Goal: Task Accomplishment & Management: Manage account settings

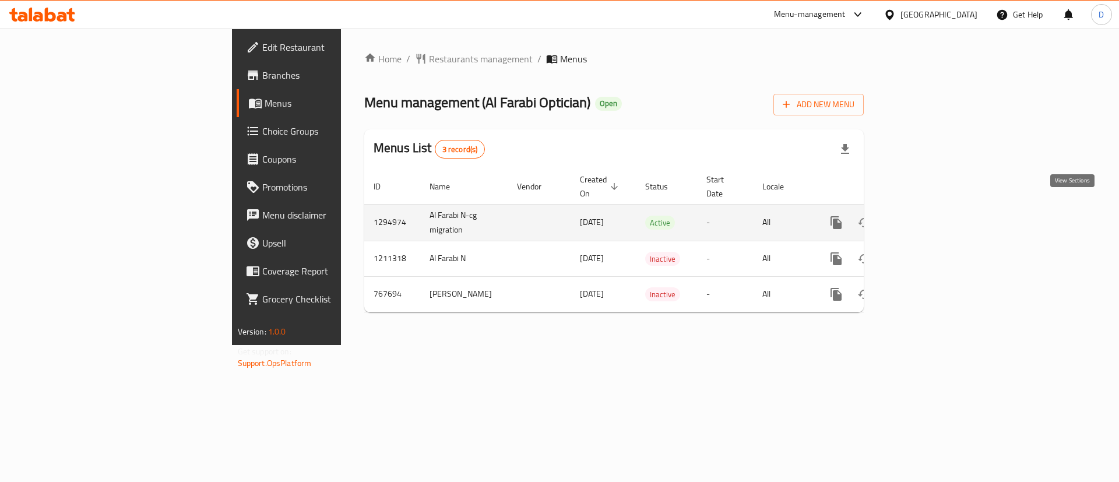
click at [928, 216] on icon "enhanced table" at bounding box center [921, 223] width 14 height 14
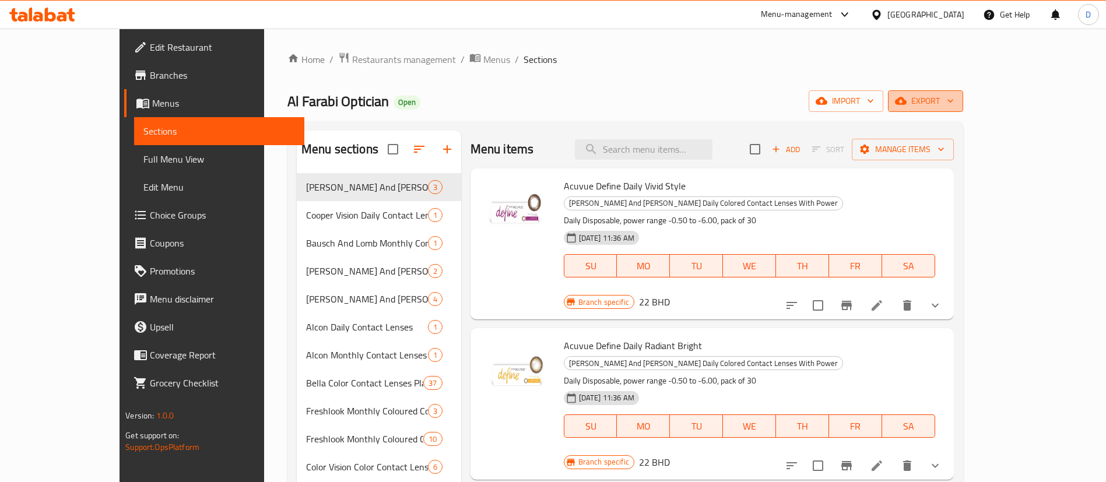
click at [954, 97] on span "export" at bounding box center [925, 101] width 57 height 15
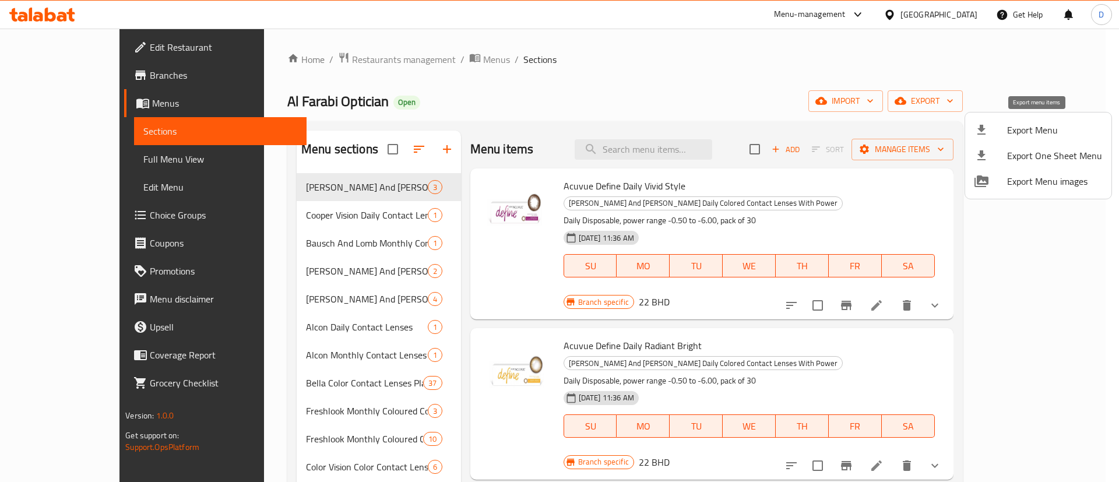
click at [1035, 136] on span "Export Menu" at bounding box center [1054, 130] width 95 height 14
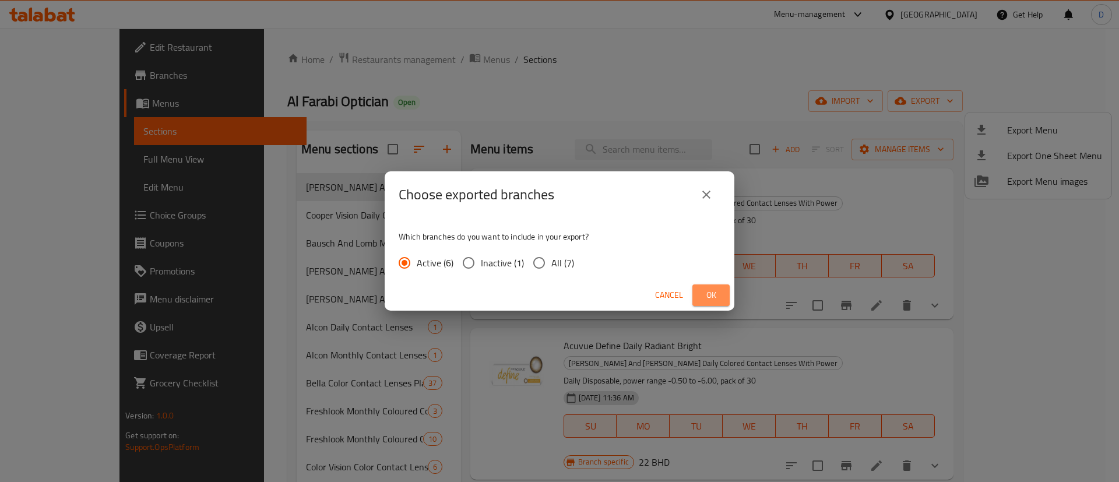
click at [700, 294] on button "Ok" at bounding box center [711, 296] width 37 height 22
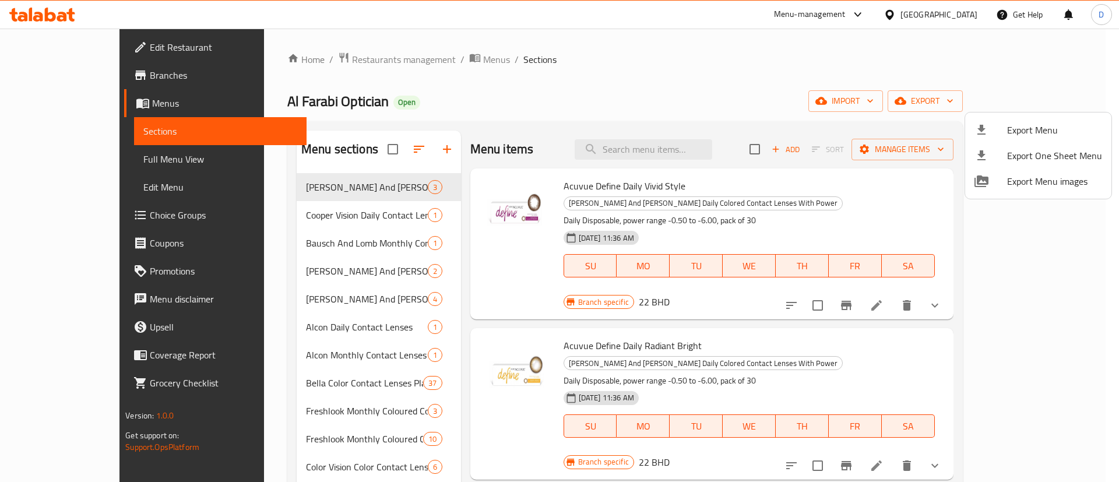
click at [594, 86] on div at bounding box center [559, 241] width 1119 height 482
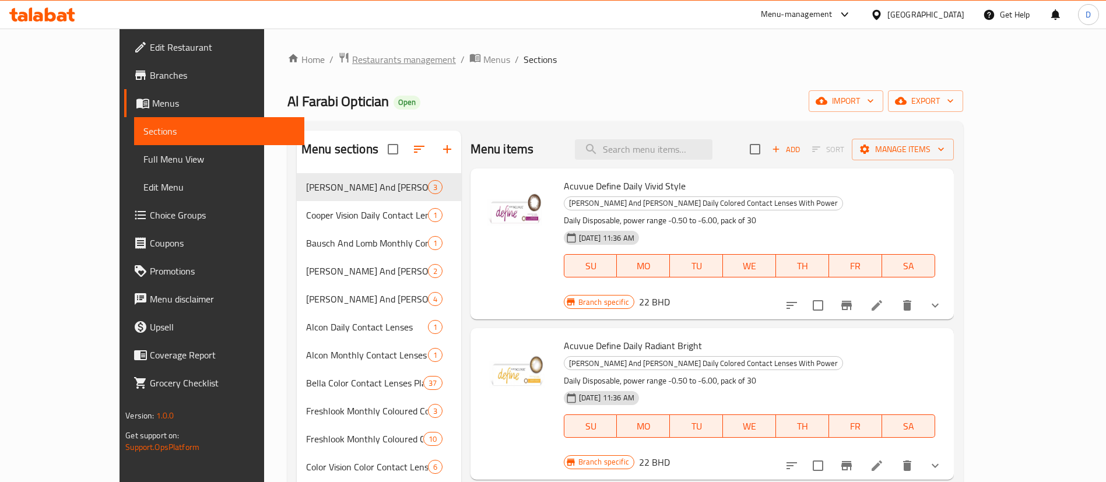
click at [352, 55] on span "Restaurants management" at bounding box center [404, 59] width 104 height 14
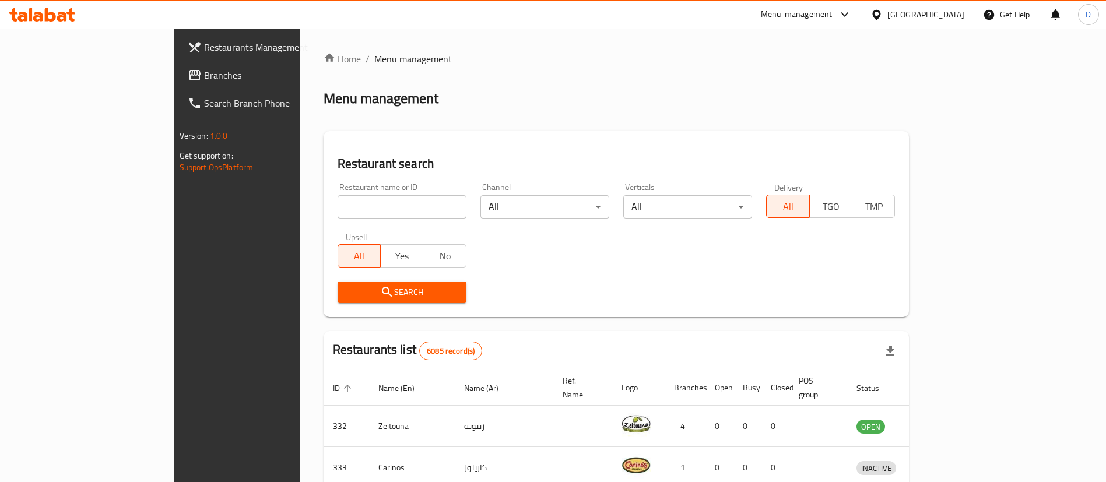
click at [324, 209] on div "Home / Menu management Menu management Restaurant search Restaurant name or ID …" at bounding box center [617, 425] width 586 height 746
click at [338, 209] on input "search" at bounding box center [402, 206] width 129 height 23
type input "m"
type input "camel club"
click button "Search" at bounding box center [402, 293] width 129 height 22
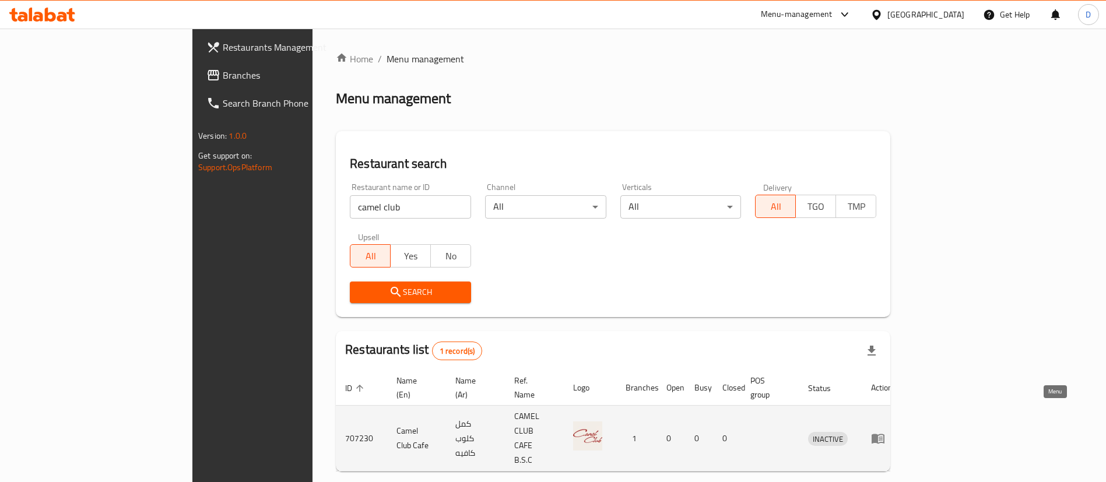
click at [885, 431] on icon "enhanced table" at bounding box center [878, 438] width 14 height 14
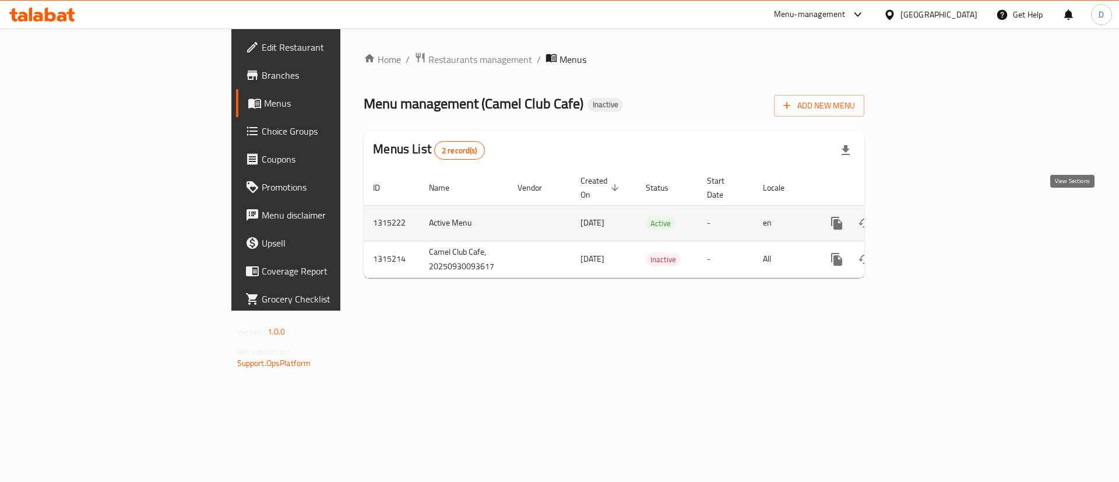
click at [926, 218] on icon "enhanced table" at bounding box center [921, 223] width 10 height 10
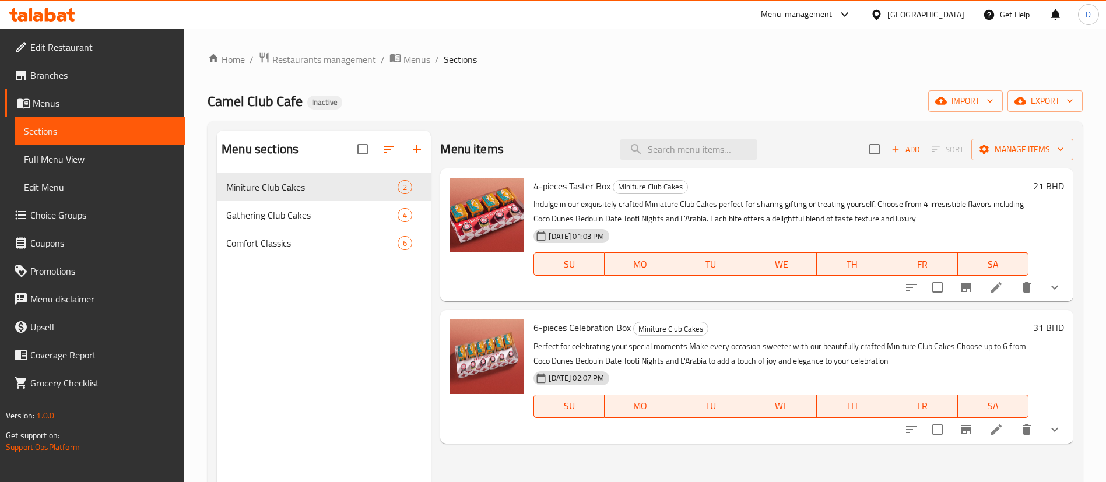
drag, startPoint x: 940, startPoint y: 361, endPoint x: 973, endPoint y: 379, distance: 37.8
click at [940, 361] on p "Perfect for celebrating your special moments Make every occasion sweeter with o…" at bounding box center [780, 353] width 495 height 29
click at [993, 429] on icon at bounding box center [996, 430] width 14 height 14
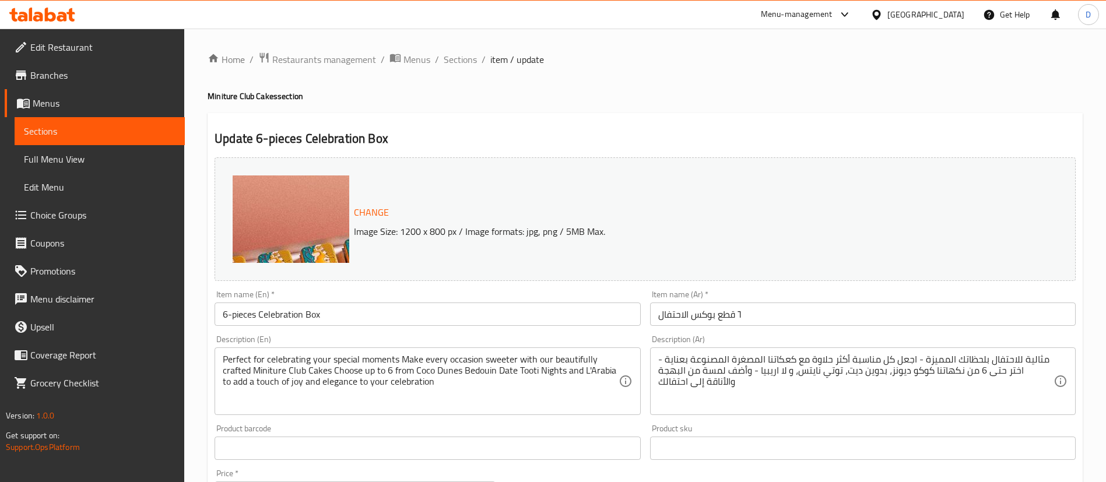
scroll to position [87, 0]
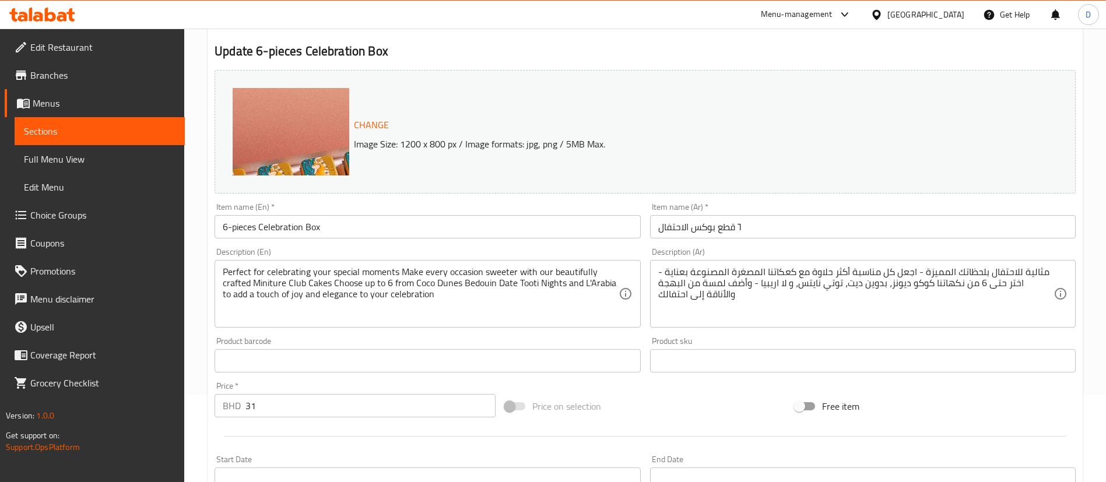
click at [609, 340] on div "Product barcode Product barcode" at bounding box center [428, 355] width 426 height 36
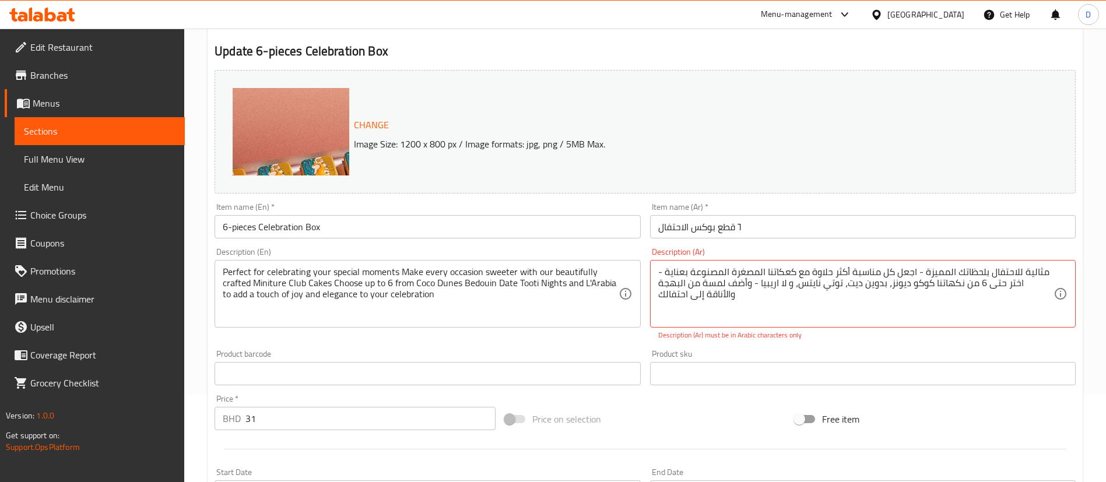
click at [702, 333] on div "Change Image Size: 1200 x 800 px / Image formats: jpg, png / 5MB Max. Item name…" at bounding box center [645, 331] width 870 height 532
click at [585, 336] on div "Description (En) Perfect for celebrating your special moments Make every occasi…" at bounding box center [427, 294] width 435 height 102
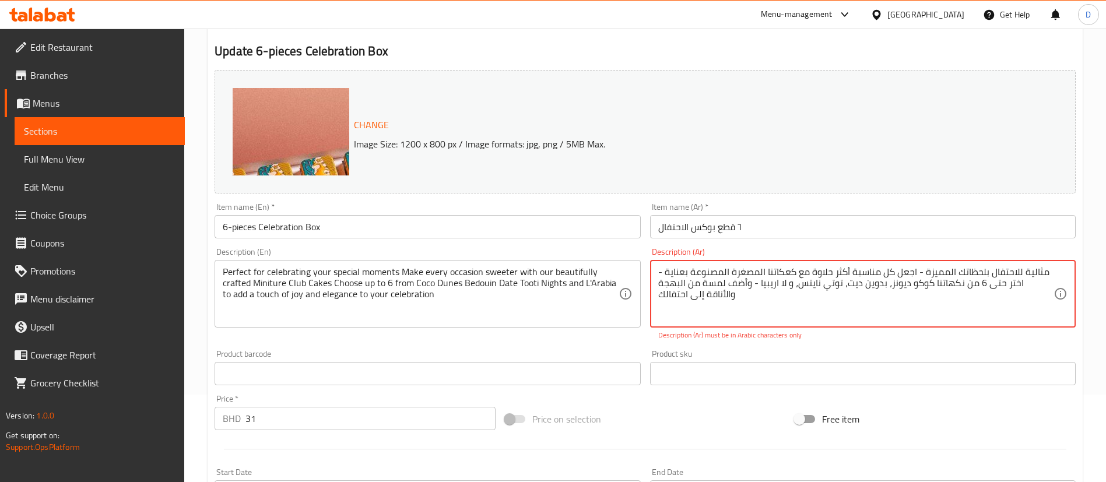
drag, startPoint x: 726, startPoint y: 294, endPoint x: 641, endPoint y: 264, distance: 90.4
click at [697, 279] on textarea "مثالية للاحتفال بلحظاتك المميزة - اجعل كل مناسبة أكثر حلاوة مع كعكاتنا المصغرة …" at bounding box center [855, 293] width 395 height 55
click at [831, 334] on p "Description (Ar) must be in Arabic characters only" at bounding box center [862, 335] width 409 height 10
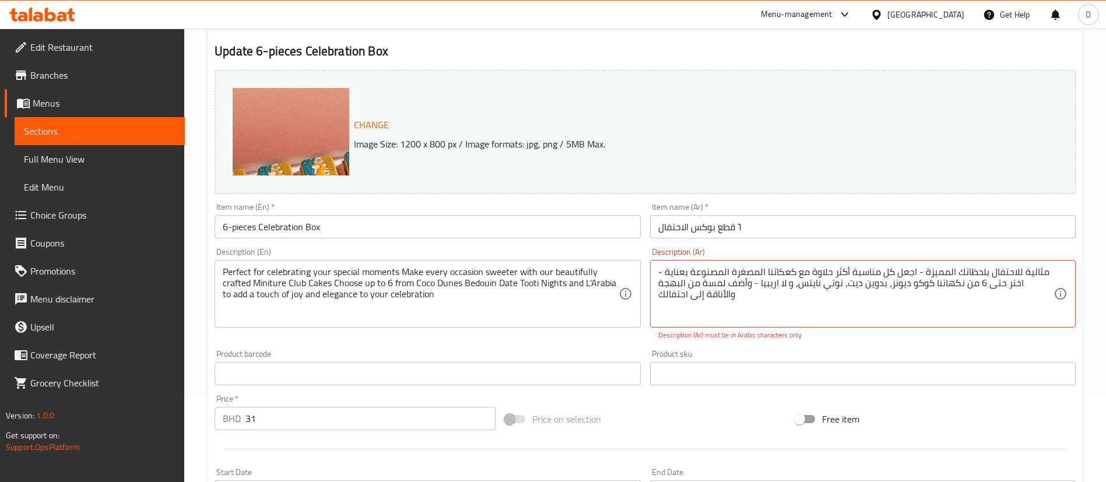
scroll to position [175, 0]
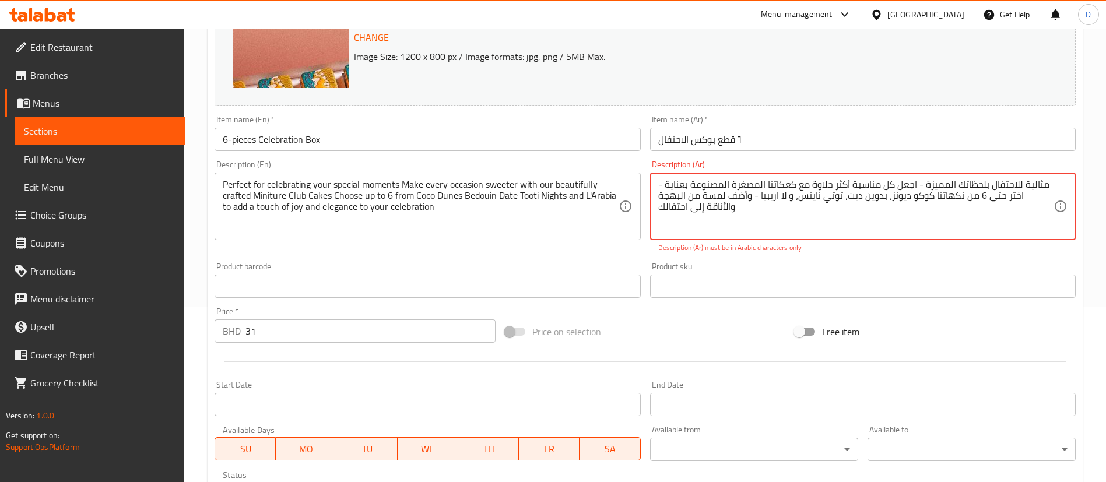
drag, startPoint x: 731, startPoint y: 222, endPoint x: 638, endPoint y: 176, distance: 103.8
click at [638, 176] on div "Change Image Size: 1200 x 800 px / Image formats: jpg, png / 5MB Max. Item name…" at bounding box center [645, 244] width 870 height 532
click at [710, 215] on textarea "مثالية للاحتفال بلحظاتك المميزة - اجعل كل مناسبة أكثر حلاوة مع كعكاتنا المصغرة …" at bounding box center [855, 206] width 395 height 55
drag, startPoint x: 710, startPoint y: 213, endPoint x: 1043, endPoint y: 108, distance: 349.4
click at [1043, 108] on div "Change Image Size: 1200 x 800 px / Image formats: jpg, png / 5MB Max. Item name…" at bounding box center [645, 244] width 870 height 532
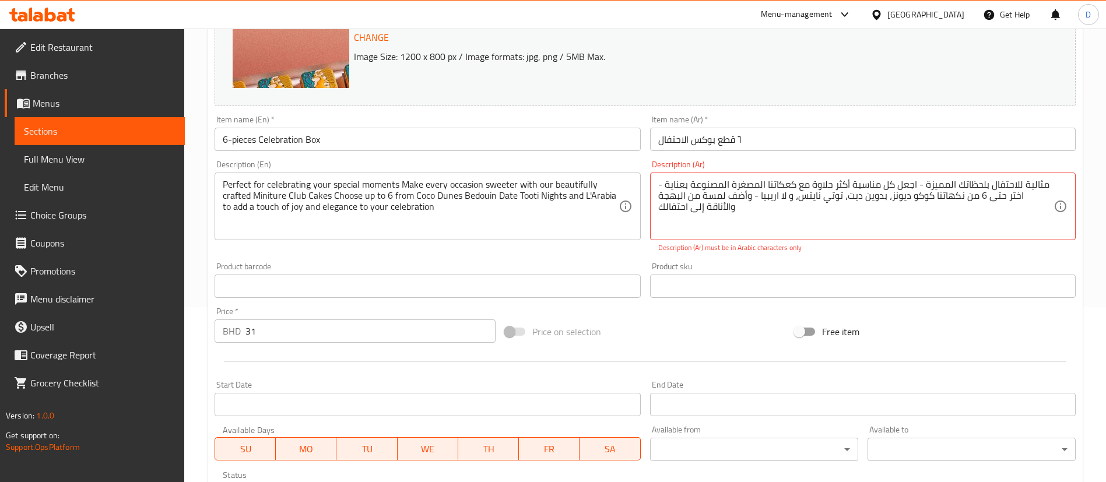
click at [767, 220] on textarea "مثالية للاحتفال بلحظاتك المميزة - اجعل كل مناسبة أكثر حلاوة مع كعكاتنا المصغرة …" at bounding box center [855, 206] width 395 height 55
click at [766, 219] on textarea "مثالية للاحتفال بلحظاتك المميزة - اجعل كل مناسبة أكثر حلاوة مع كعكاتنا المصغرة …" at bounding box center [855, 206] width 395 height 55
click at [766, 218] on textarea "مثالية للاحتفال بلحظاتك المميزة - اجعل كل مناسبة أكثر حلاوة مع كعكاتنا المصغرة …" at bounding box center [855, 206] width 395 height 55
drag, startPoint x: 766, startPoint y: 218, endPoint x: 760, endPoint y: 213, distance: 7.8
click at [760, 213] on textarea "مثالية للاحتفال بلحظاتك المميزة - اجعل كل مناسبة أكثر حلاوة مع كعكاتنا المصغرة …" at bounding box center [855, 206] width 395 height 55
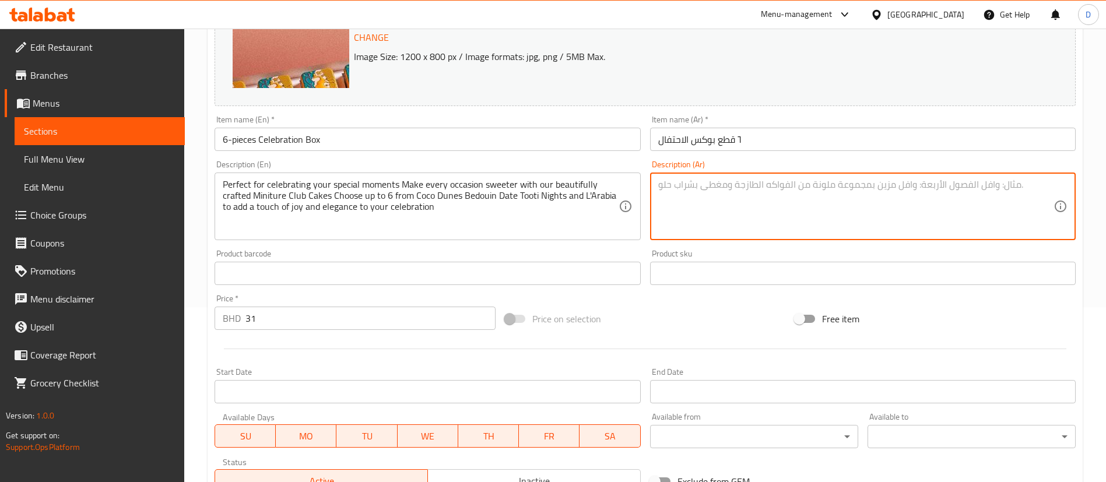
click at [809, 216] on textarea at bounding box center [855, 206] width 395 height 55
paste textarea "مثالية للاحتفال بلحظاتك المميزة , اجعل كل مناسبة أكثر حلاوة مع كعكاتنا المصغرة …"
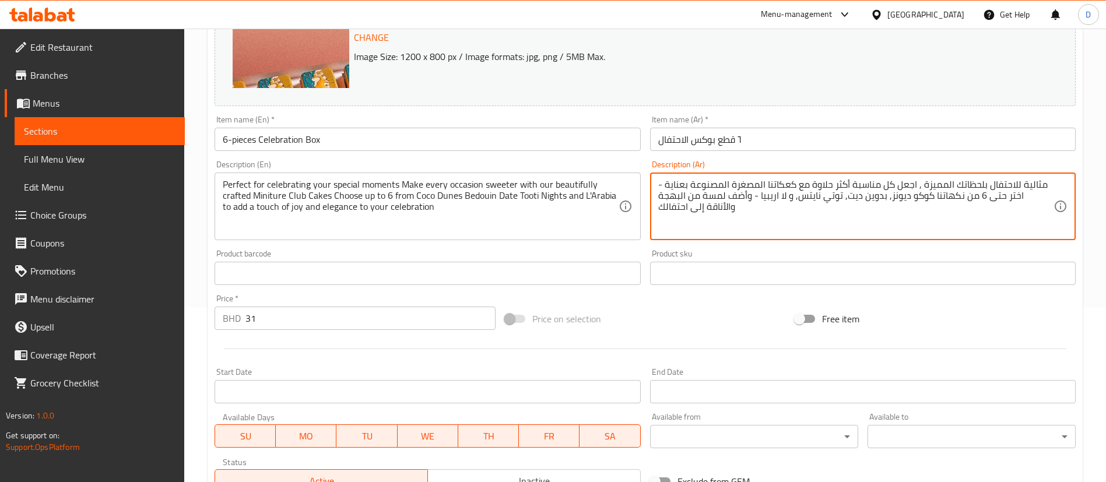
type textarea "مثالية للاحتفال بلحظاتك المميزة , اجعل كل مناسبة أكثر حلاوة مع كعكاتنا المصغرة …"
click at [797, 243] on div "Description (Ar) مثالية للاحتفال بلحظاتك المميزة , اجعل كل مناسبة أكثر حلاوة مع…" at bounding box center [862, 200] width 435 height 89
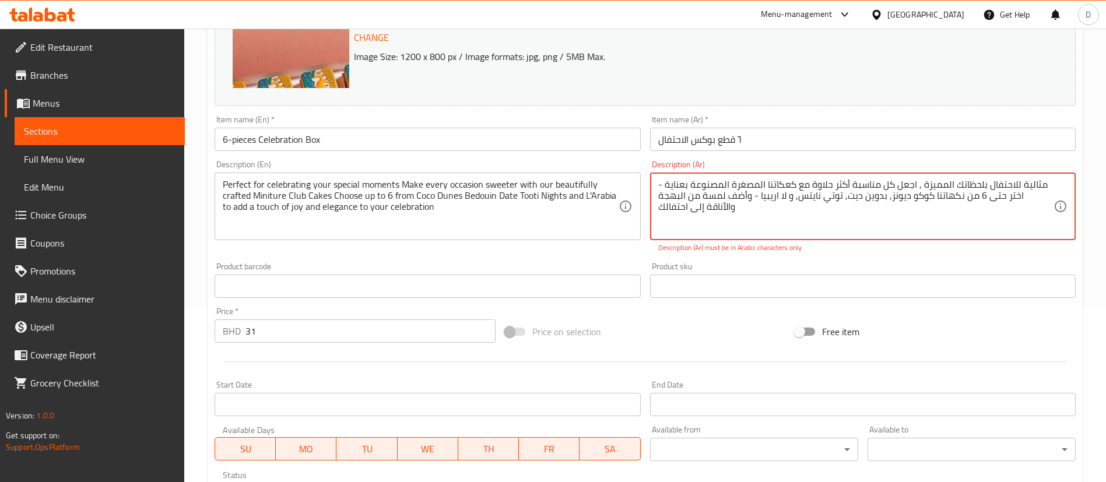
click at [766, 203] on textarea "مثالية للاحتفال بلحظاتك المميزة , اجعل كل مناسبة أكثر حلاوة مع كعكاتنا المصغرة …" at bounding box center [855, 206] width 395 height 55
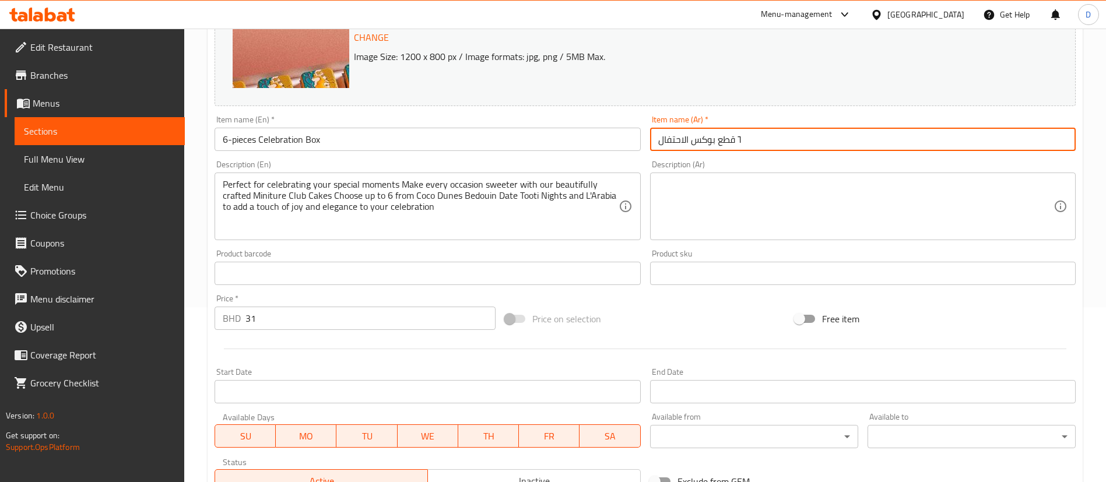
click at [738, 139] on input "٦ قطع بوكس الاحتفال" at bounding box center [863, 139] width 426 height 23
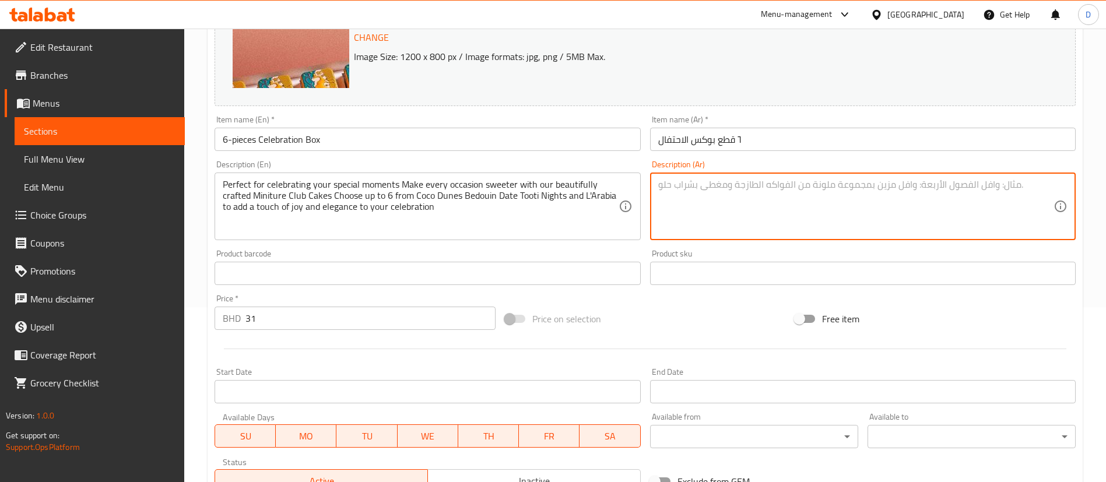
click at [805, 200] on textarea at bounding box center [855, 206] width 395 height 55
paste textarea "مثالية للاحتفال بلحظاتك المميزة , اجعل كل مناسبة أكثر حلاوة مع كعكاتنا المصغرة …"
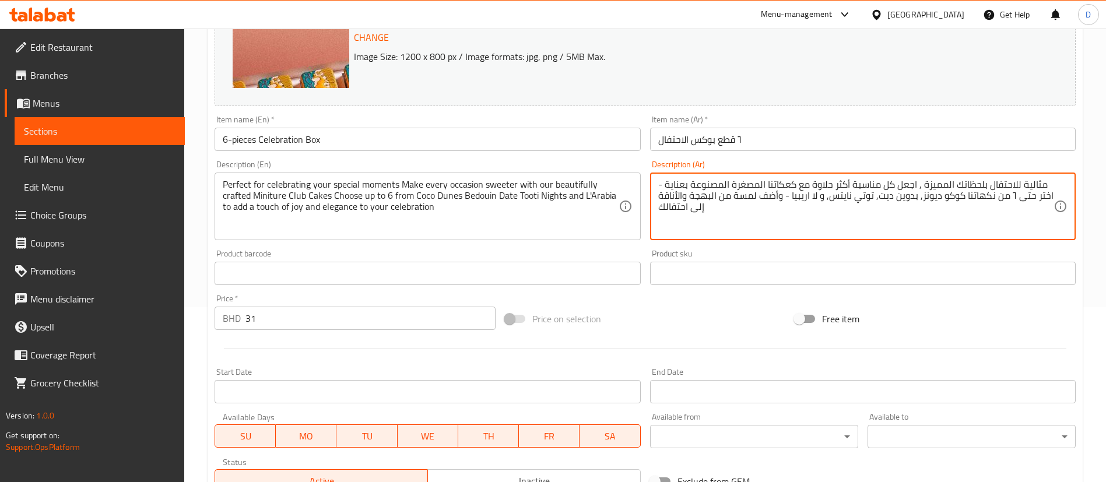
type textarea "مثالية للاحتفال بلحظاتك المميزة , اجعل كل مناسبة أكثر حلاوة مع كعكاتنا المصغرة …"
click at [766, 252] on div "Change Image Size: 1200 x 800 px / Image formats: jpg, png / 5MB Max. Item name…" at bounding box center [645, 237] width 870 height 519
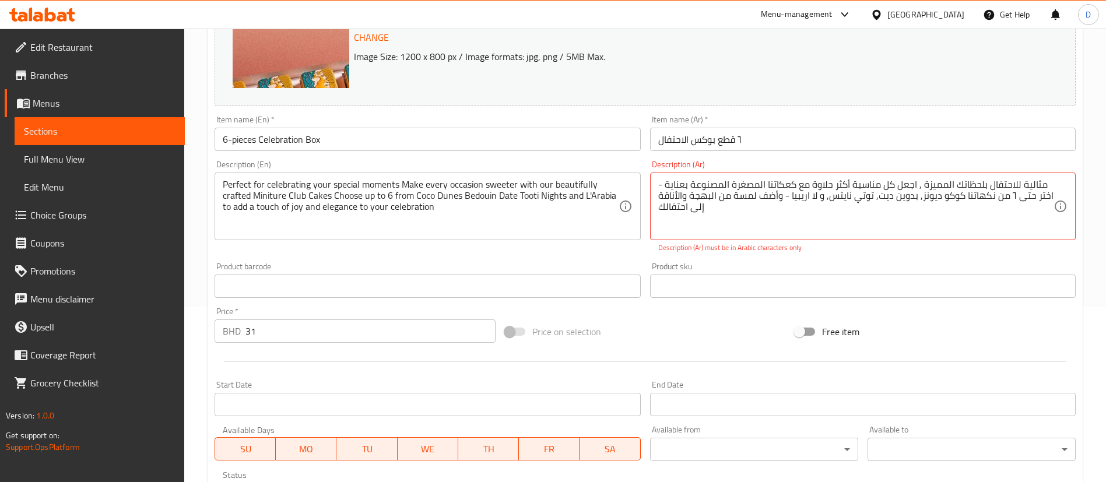
click at [638, 254] on div "Description (En) Perfect for celebrating your special moments Make every occasi…" at bounding box center [427, 207] width 435 height 102
click at [702, 218] on textarea "مثالية للاحتفال بلحظاتك المميزة , اجعل كل مناسبة أكثر حلاوة مع كعكاتنا المصغرة …" at bounding box center [855, 206] width 395 height 55
click at [703, 218] on textarea "مثالية للاحتفال بلحظاتك المميزة , اجعل كل مناسبة أكثر حلاوة مع كعكاتنا المصغرة …" at bounding box center [855, 206] width 395 height 55
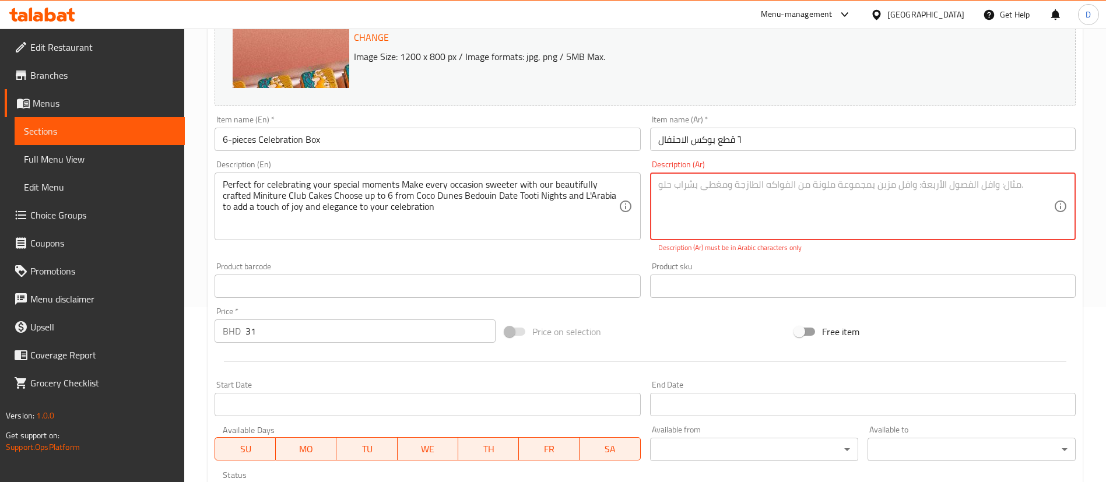
click at [622, 253] on div "Change Image Size: 1200 x 800 px / Image formats: jpg, png / 5MB Max. Item name…" at bounding box center [645, 244] width 870 height 532
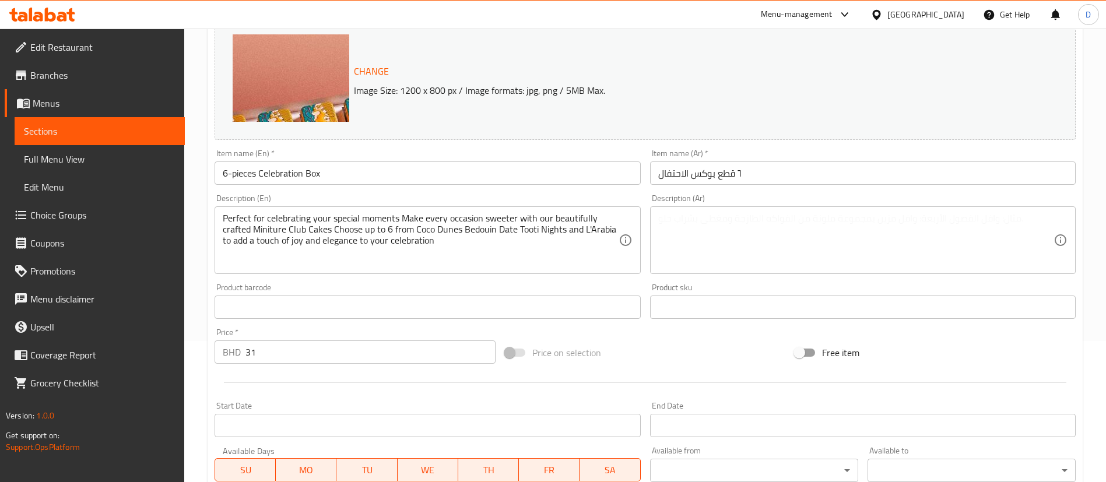
scroll to position [0, 0]
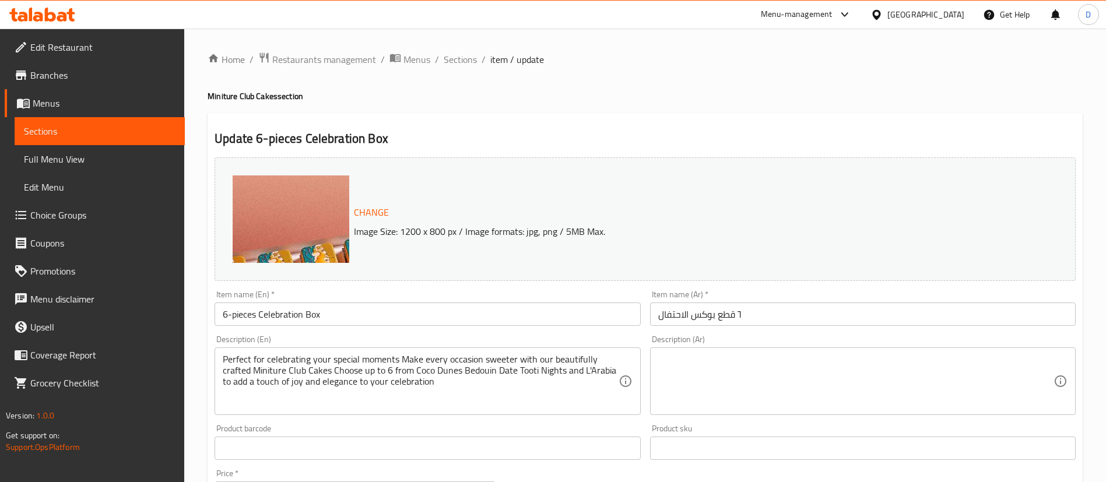
click at [796, 349] on div "Description (Ar)" at bounding box center [863, 381] width 426 height 68
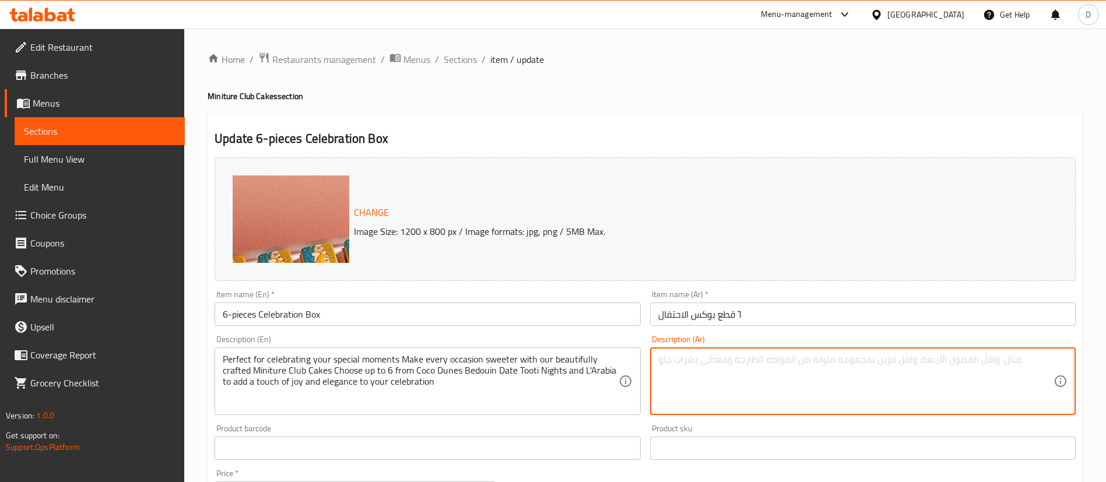
paste textarea "مثالية للاحتفال بلحظاتك المميزة، اجعل كل مناسبة أكثر حلاوة مع كعكاتنا المصغّرة …"
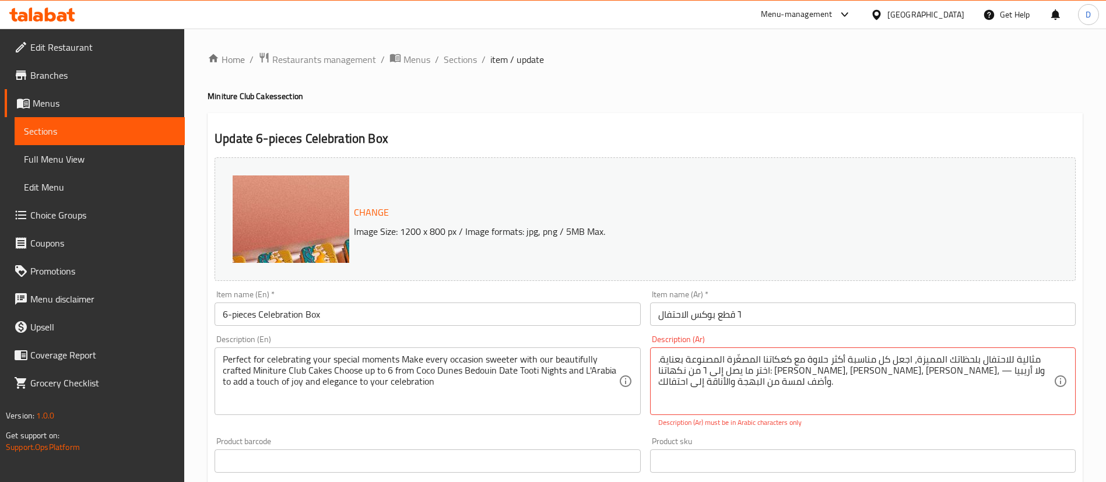
click at [750, 124] on div "Update 6-pieces Celebration Box Change Image Size: 1200 x 800 px / Image format…" at bounding box center [645, 477] width 875 height 728
click at [824, 427] on p "Description (Ar) must be in Arabic characters only" at bounding box center [862, 422] width 409 height 10
click at [601, 423] on div "Description (En) Perfect for celebrating your special moments Make every occasi…" at bounding box center [427, 382] width 435 height 102
click at [756, 369] on textarea "مثالية للاحتفال بلحظاتك المميزة، اجعل كل مناسبة أكثر حلاوة مع كعكاتنا المصغّرة …" at bounding box center [855, 381] width 395 height 55
click at [832, 441] on div "Product sku Product sku" at bounding box center [863, 455] width 426 height 36
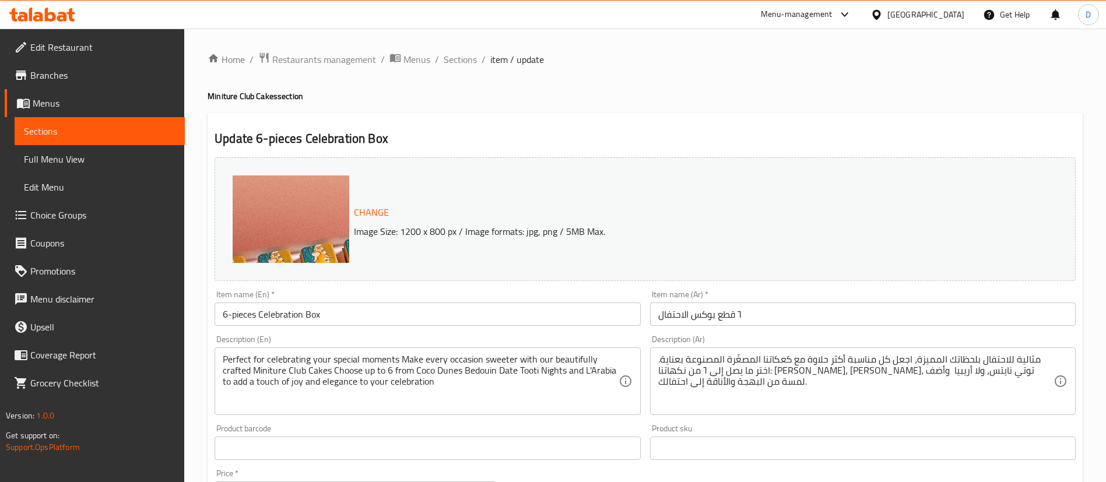
click at [816, 421] on div "Product sku Product sku" at bounding box center [862, 442] width 435 height 45
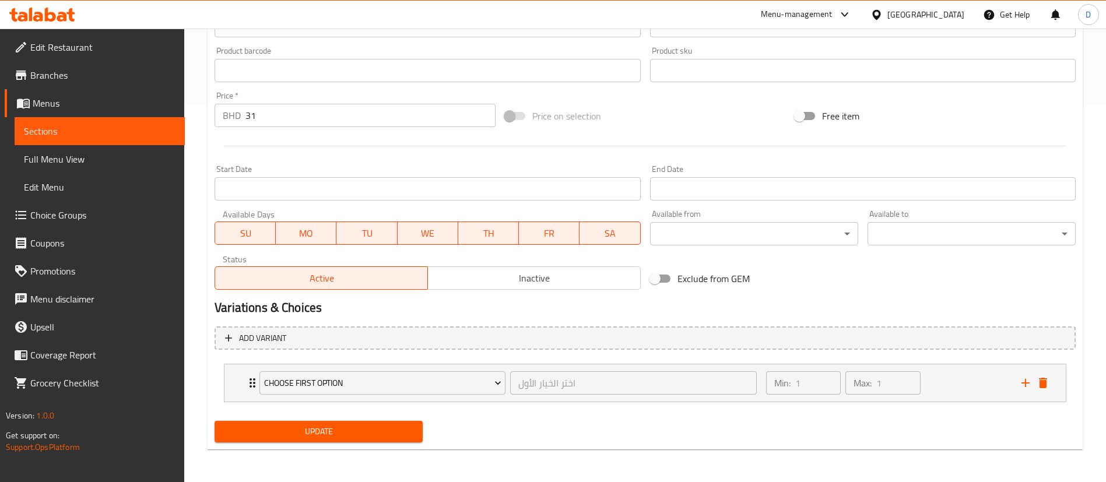
drag, startPoint x: 413, startPoint y: 440, endPoint x: 420, endPoint y: 440, distance: 6.4
click at [413, 440] on button "Update" at bounding box center [319, 432] width 208 height 22
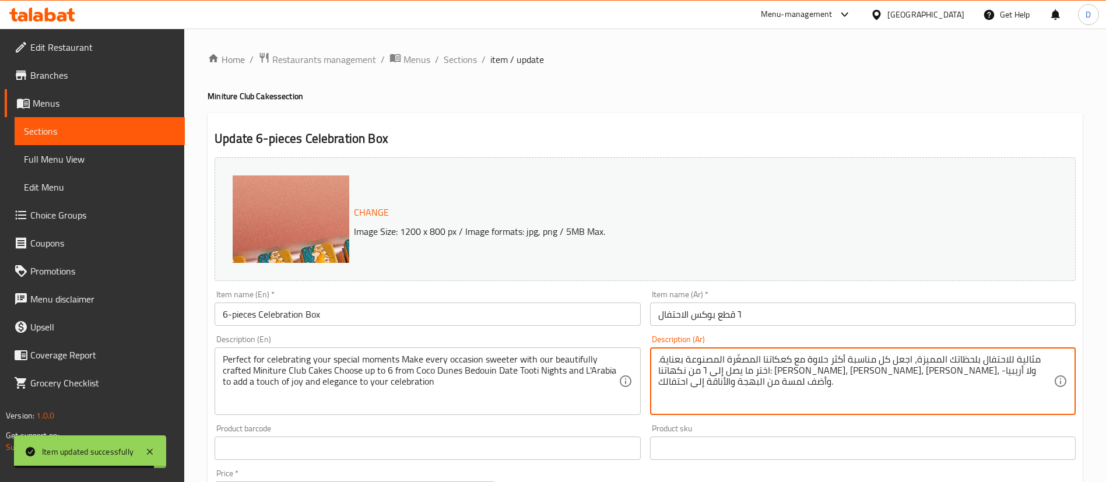
type textarea "مثالية للاحتفال بلحظاتك المميزة، اجعل كل مناسبة أكثر حلاوة مع كعكاتنا المصغّرة …"
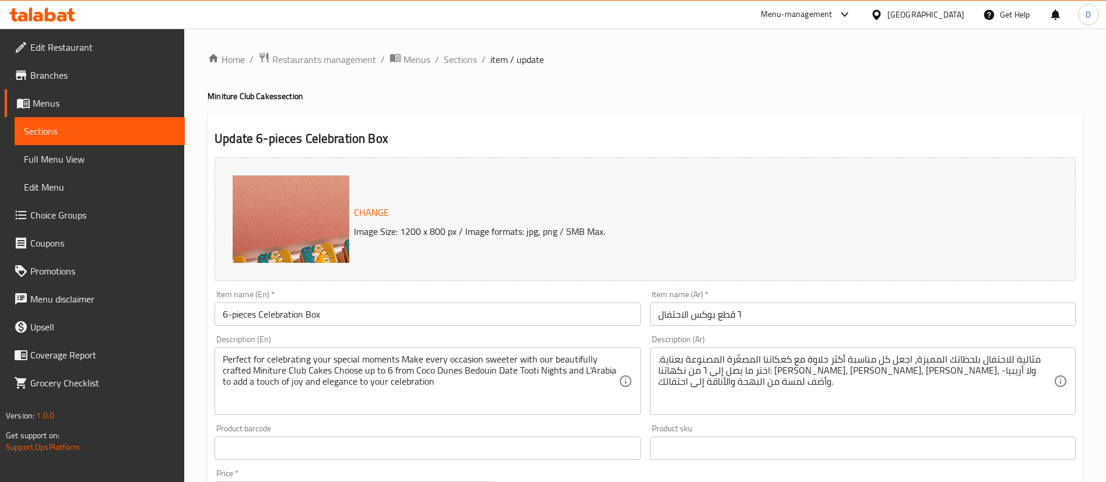
click at [752, 119] on div "Update 6-pieces Celebration Box Change Image Size: 1200 x 800 px / Image format…" at bounding box center [645, 470] width 875 height 715
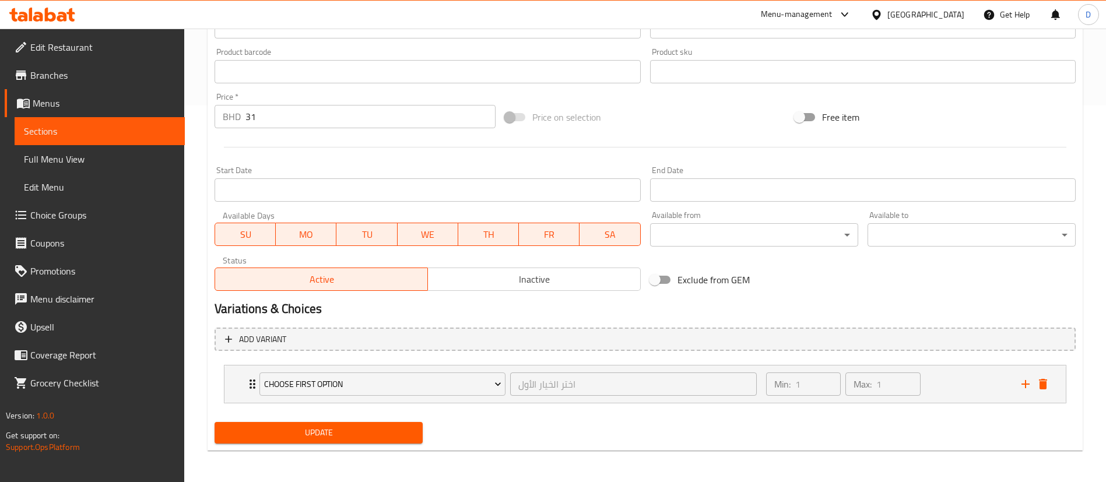
scroll to position [378, 0]
click at [1023, 382] on icon "add" at bounding box center [1025, 383] width 8 height 8
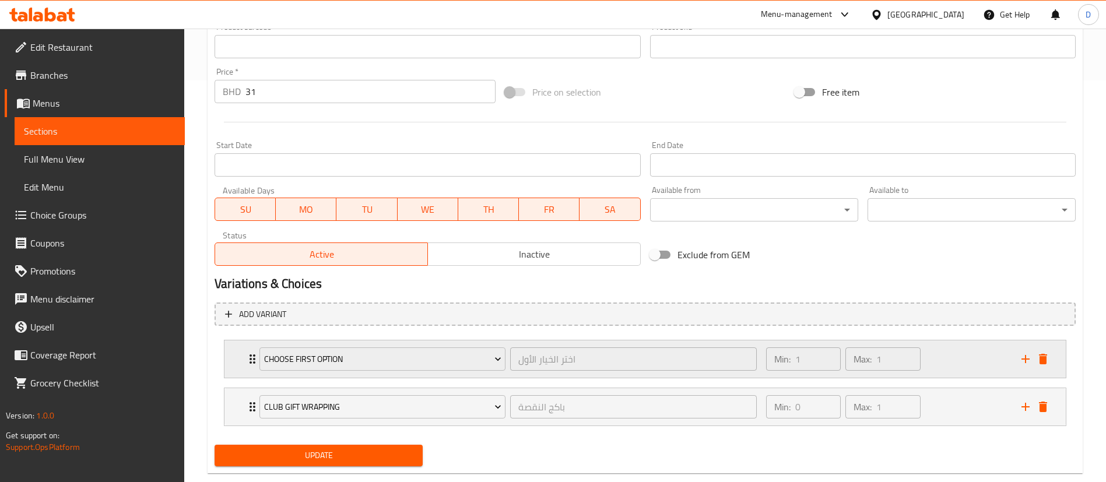
scroll to position [426, 0]
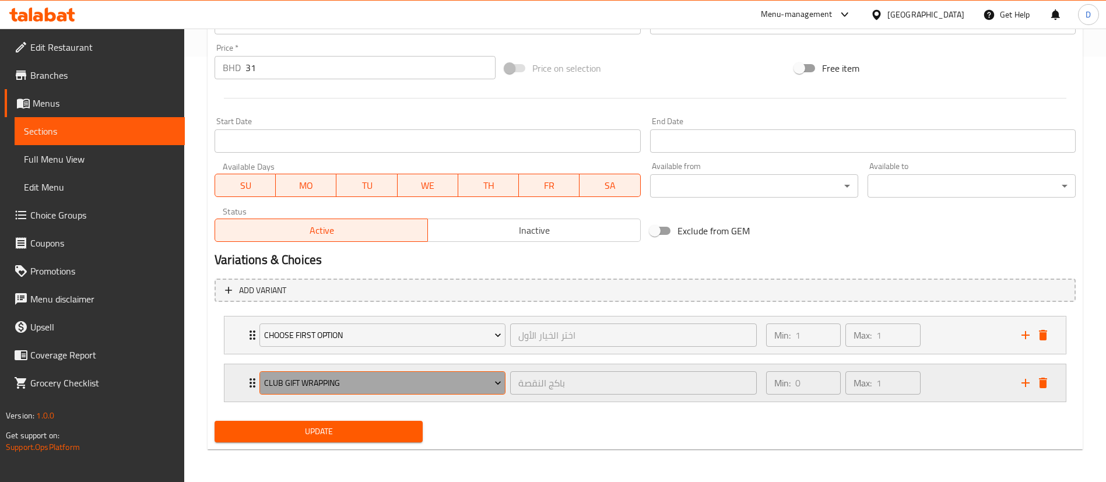
click at [469, 378] on span "Club Gift Wrapping" at bounding box center [382, 383] width 237 height 15
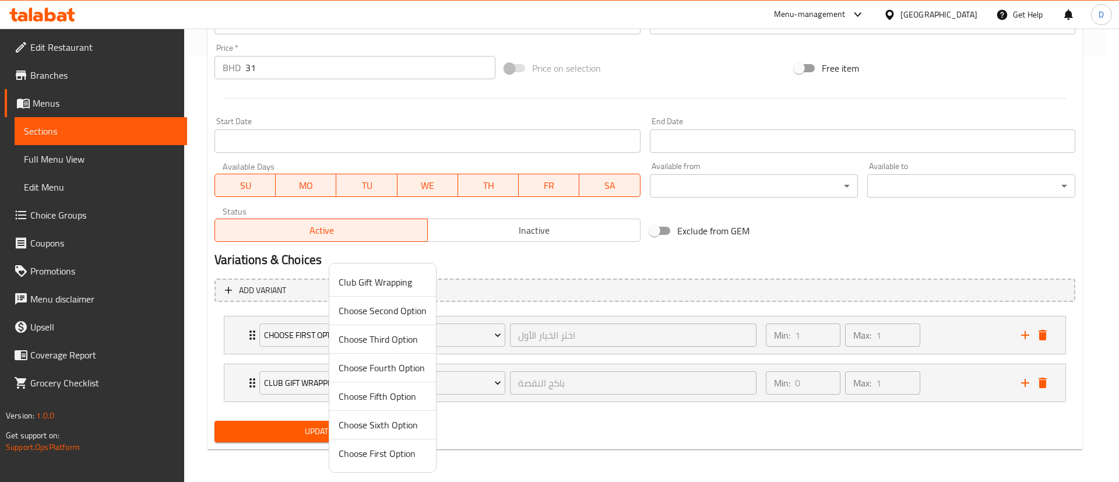
click at [400, 311] on span "Choose Second Option" at bounding box center [383, 311] width 88 height 14
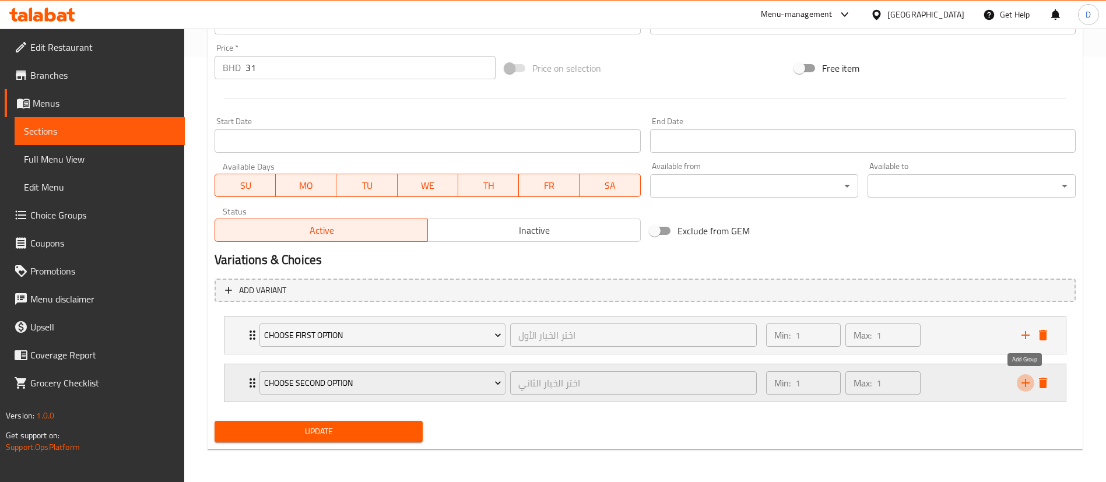
click at [1020, 385] on icon "add" at bounding box center [1026, 383] width 14 height 14
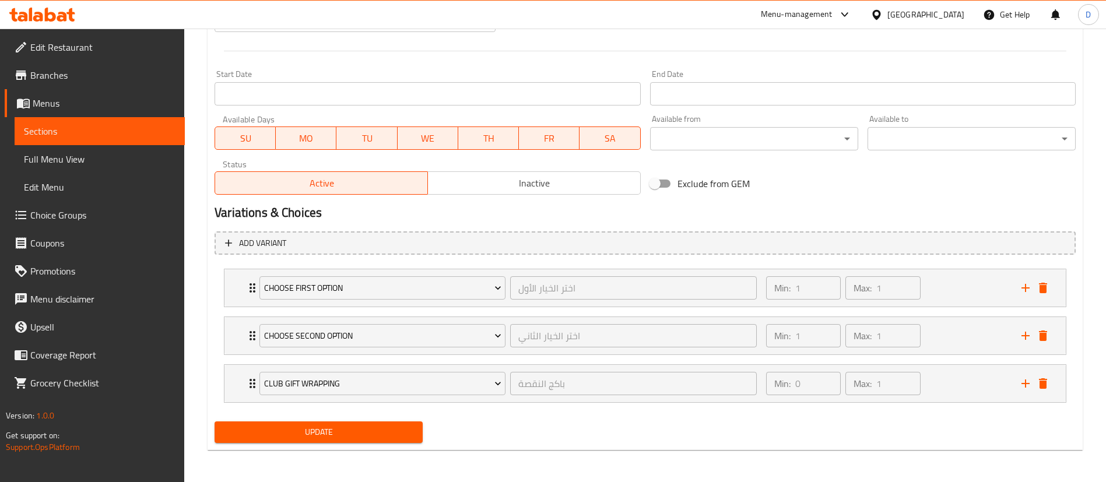
scroll to position [473, 0]
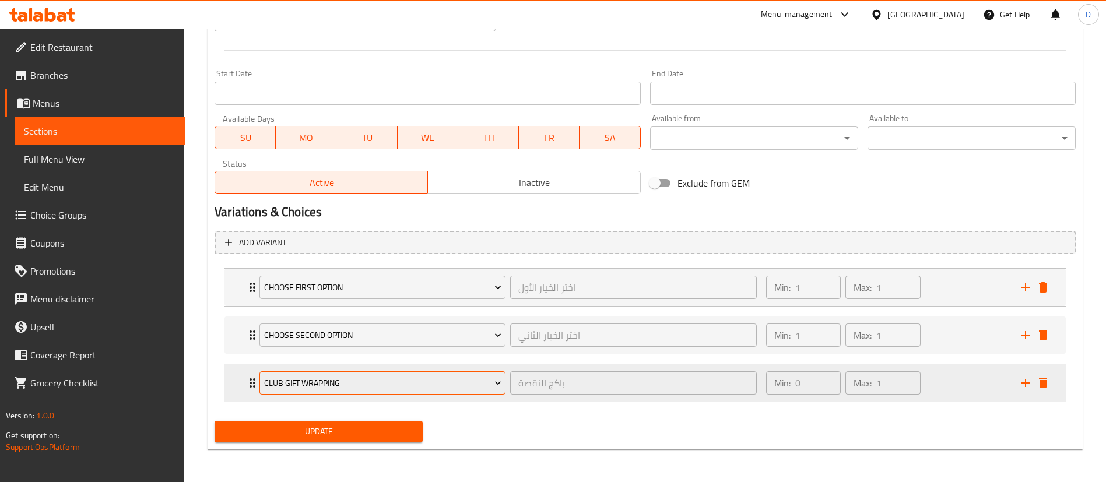
click at [405, 376] on span "Club Gift Wrapping" at bounding box center [382, 383] width 237 height 15
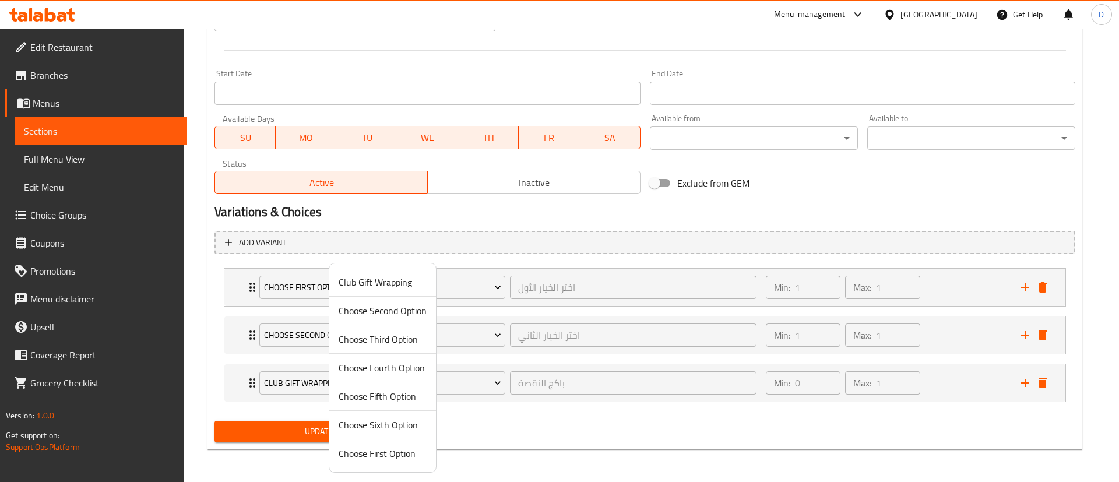
click at [402, 342] on span "Choose Third Option" at bounding box center [383, 339] width 88 height 14
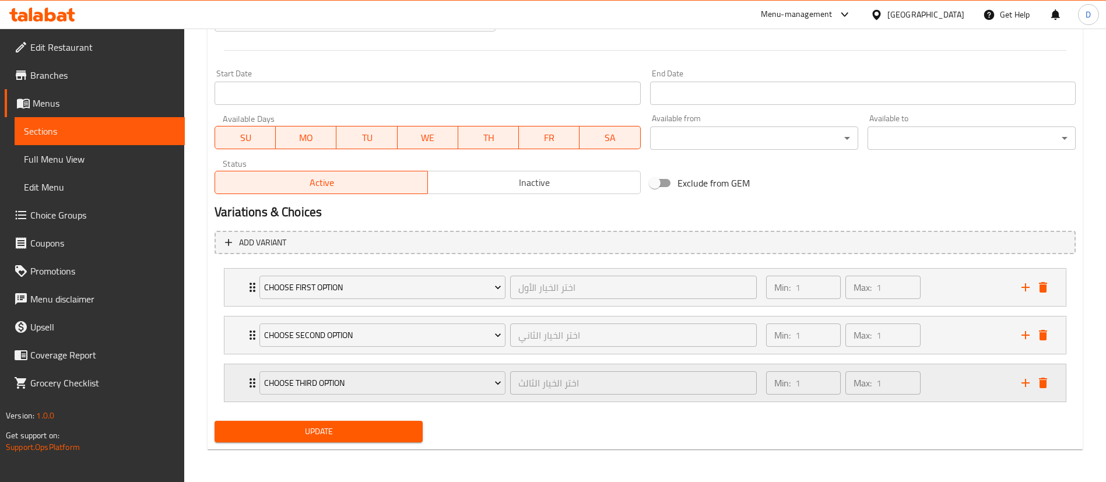
click at [1022, 382] on icon "add" at bounding box center [1026, 383] width 14 height 14
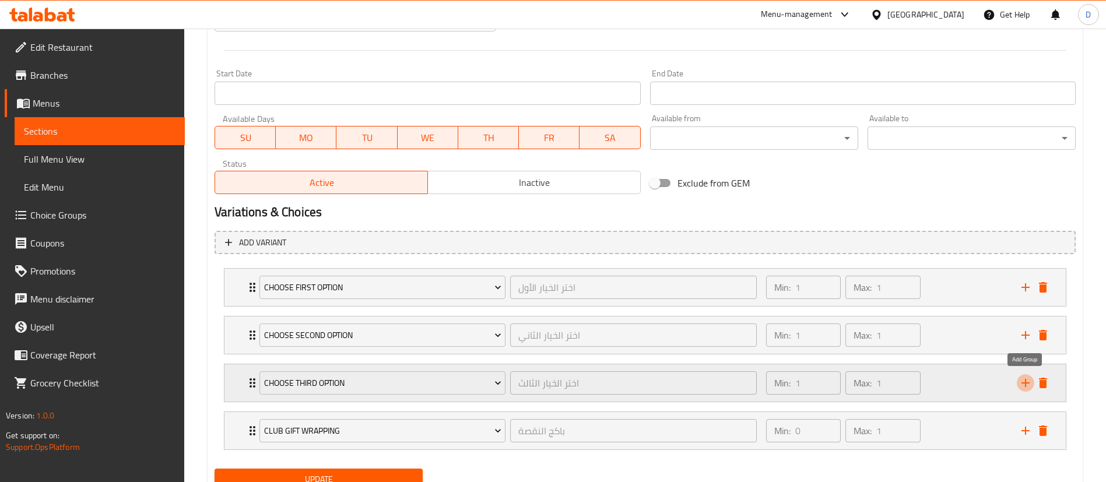
click at [1022, 382] on icon "add" at bounding box center [1026, 383] width 14 height 14
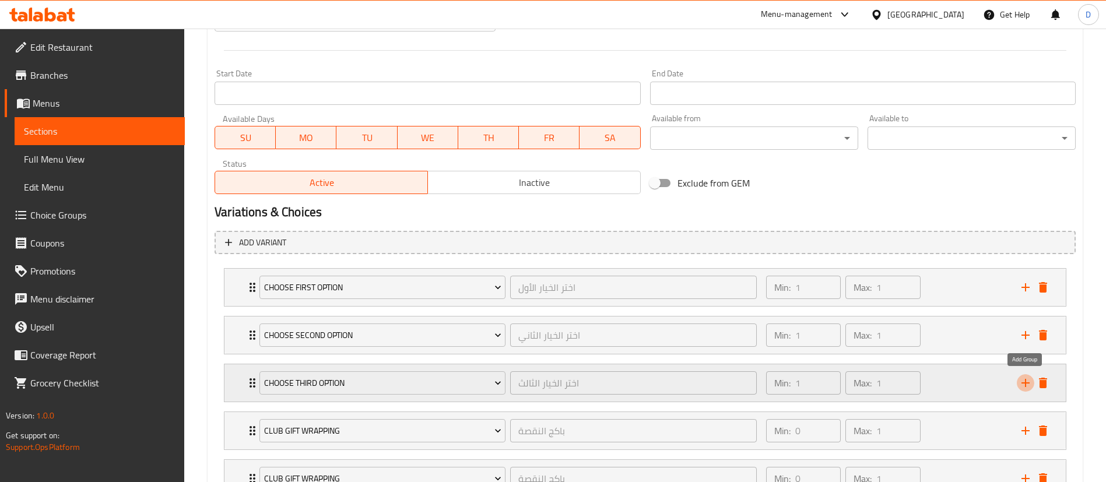
click at [1022, 382] on icon "add" at bounding box center [1026, 383] width 14 height 14
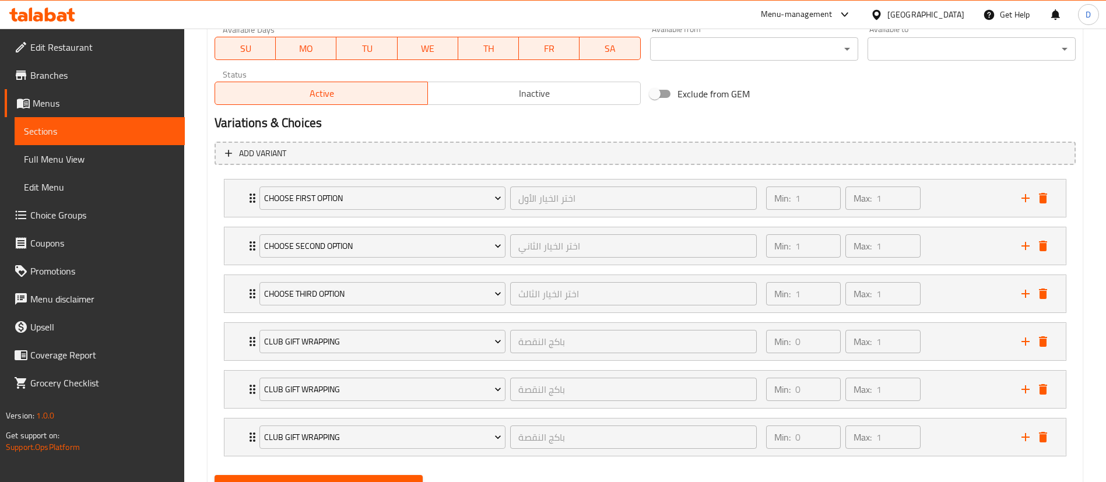
scroll to position [617, 0]
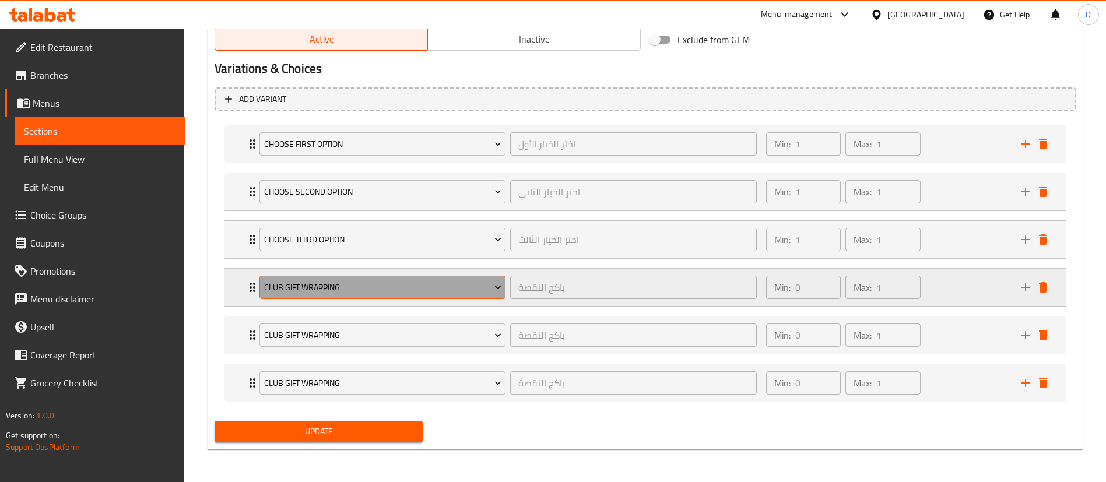
click at [367, 286] on span "Club Gift Wrapping" at bounding box center [382, 287] width 237 height 15
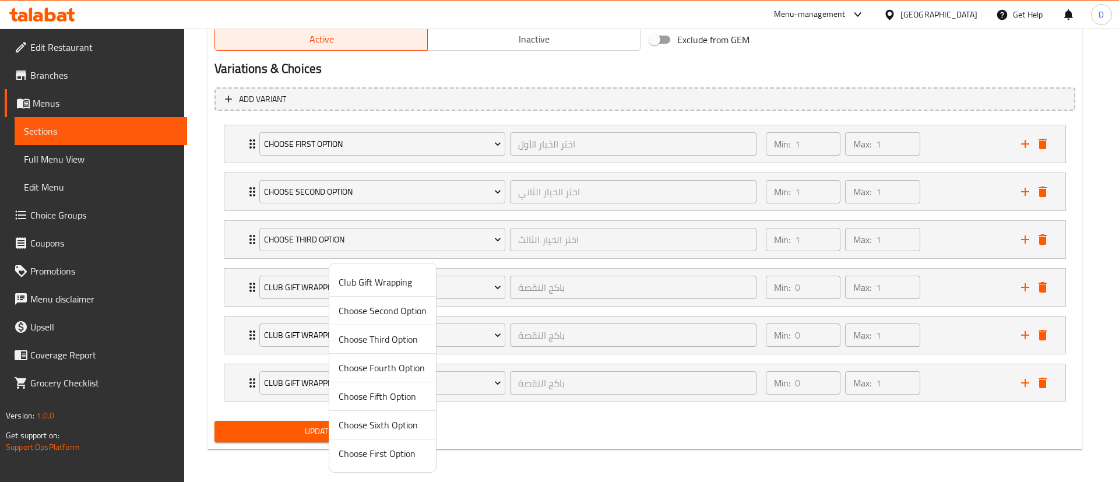
click at [377, 361] on span "Choose Fourth Option" at bounding box center [383, 368] width 88 height 14
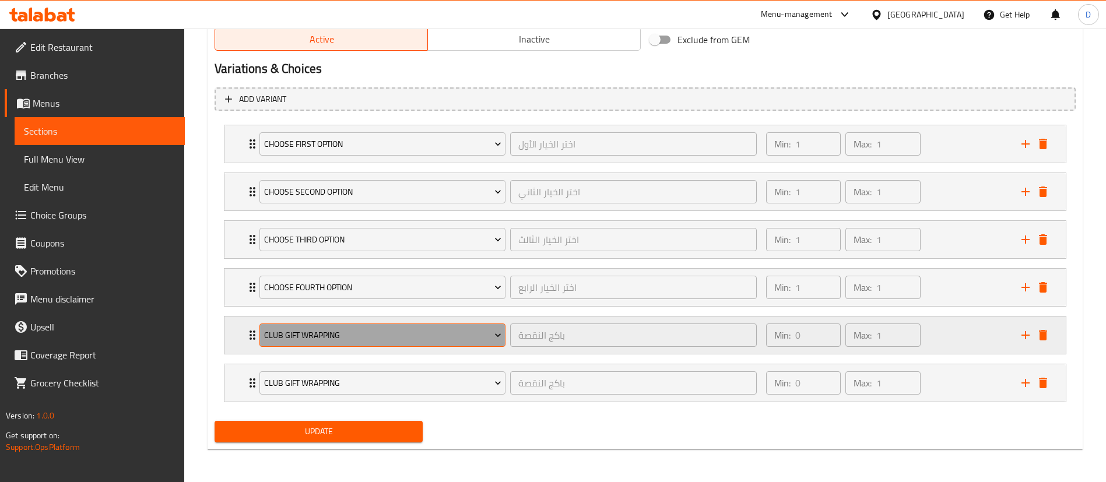
click at [381, 346] on button "Club Gift Wrapping" at bounding box center [382, 335] width 246 height 23
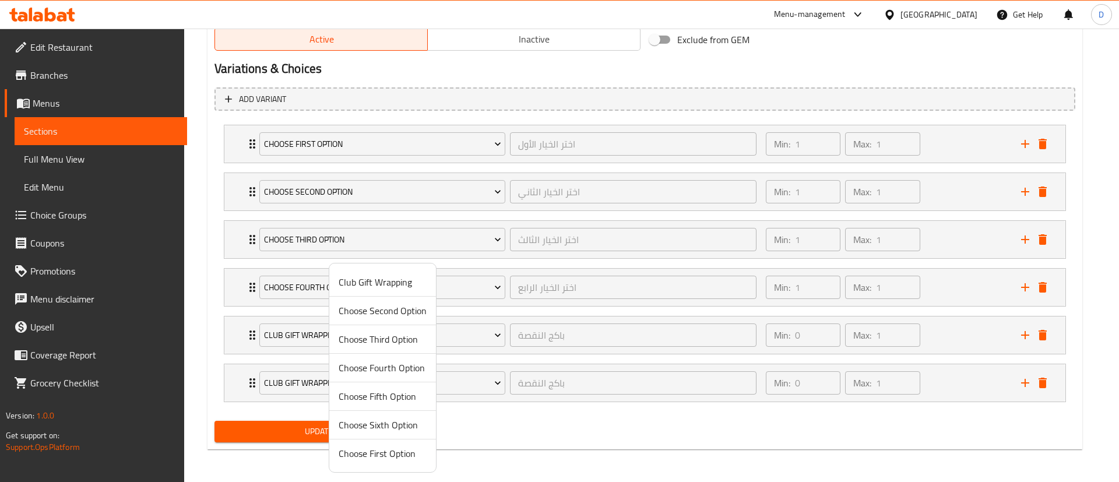
click at [385, 396] on span "Choose Fifth Option" at bounding box center [383, 396] width 88 height 14
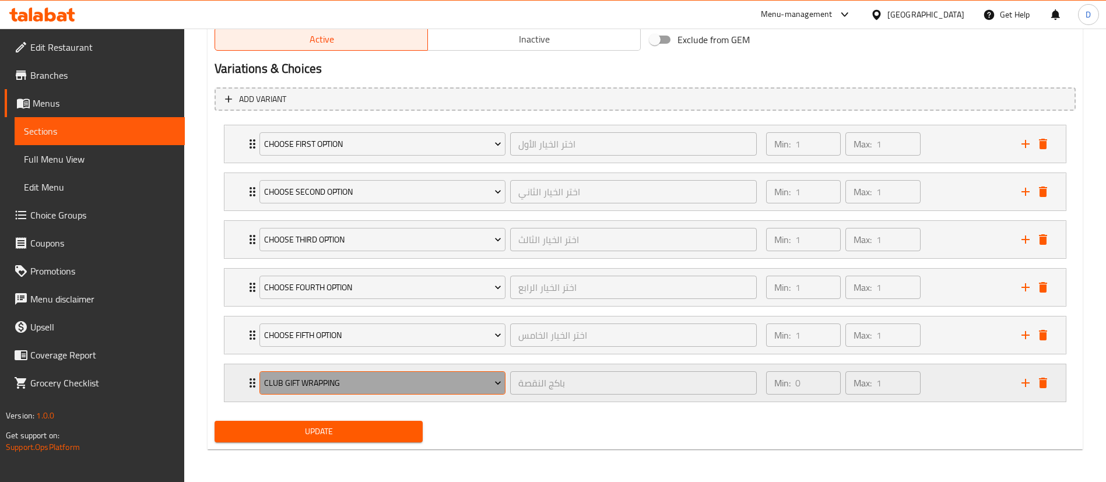
click at [385, 385] on span "Club Gift Wrapping" at bounding box center [382, 383] width 237 height 15
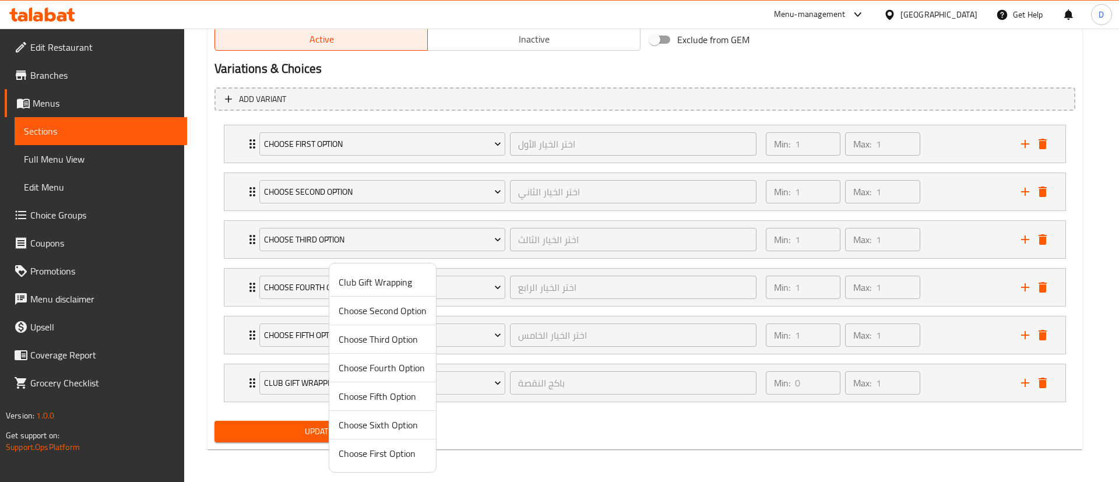
click at [388, 424] on span "Choose Sixth Option" at bounding box center [383, 425] width 88 height 14
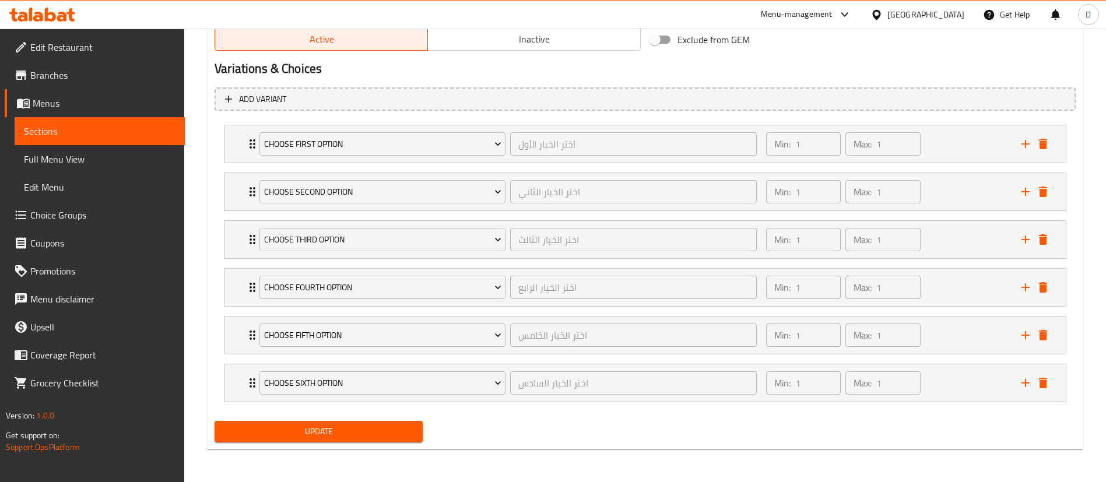
click at [479, 436] on div "Update" at bounding box center [645, 431] width 870 height 31
click at [1024, 389] on icon "add" at bounding box center [1026, 383] width 14 height 14
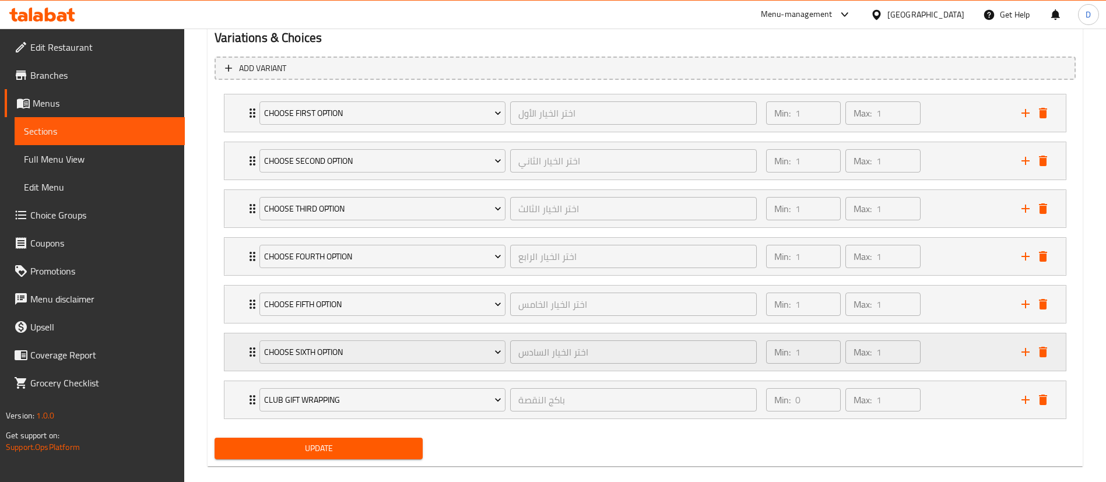
scroll to position [665, 0]
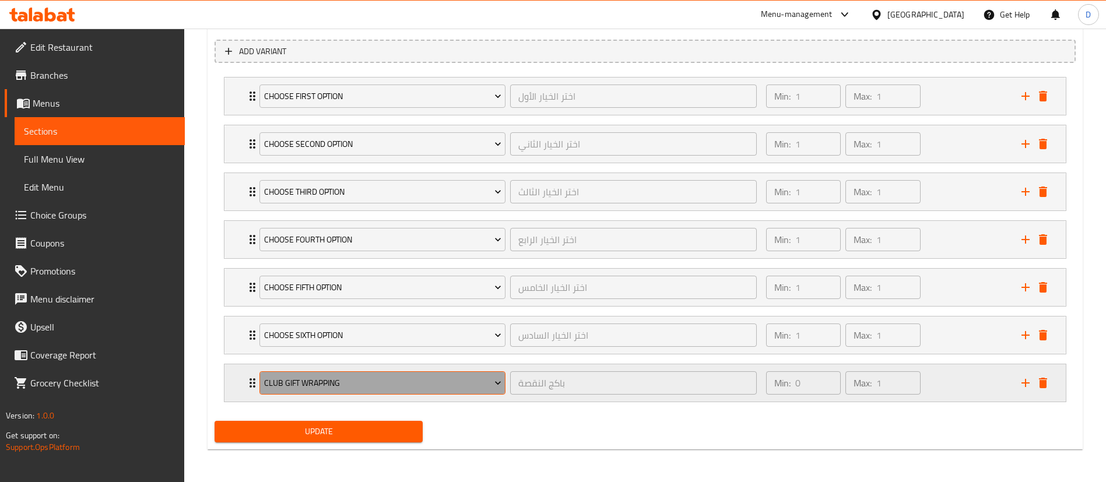
click at [375, 381] on span "Club Gift Wrapping" at bounding box center [382, 383] width 237 height 15
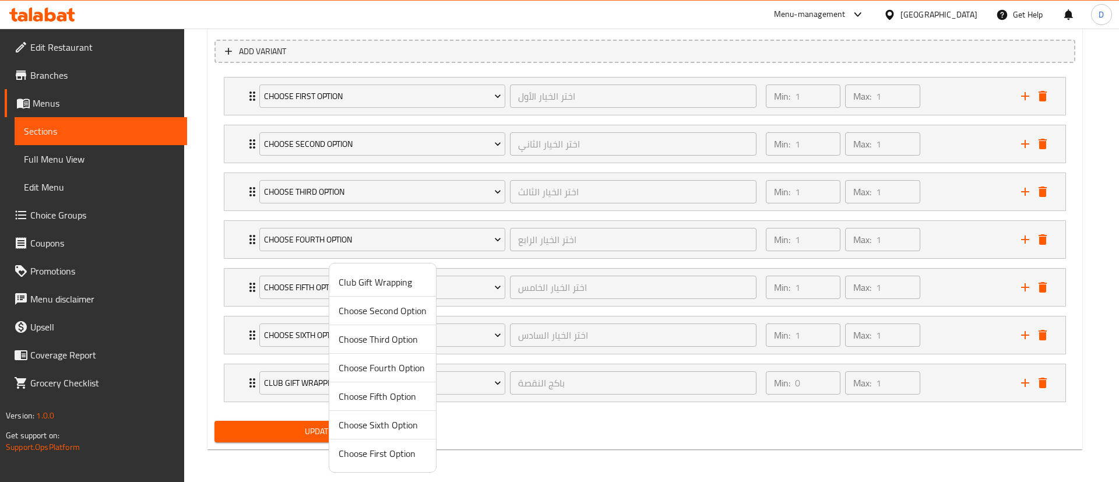
click at [556, 439] on div at bounding box center [559, 241] width 1119 height 482
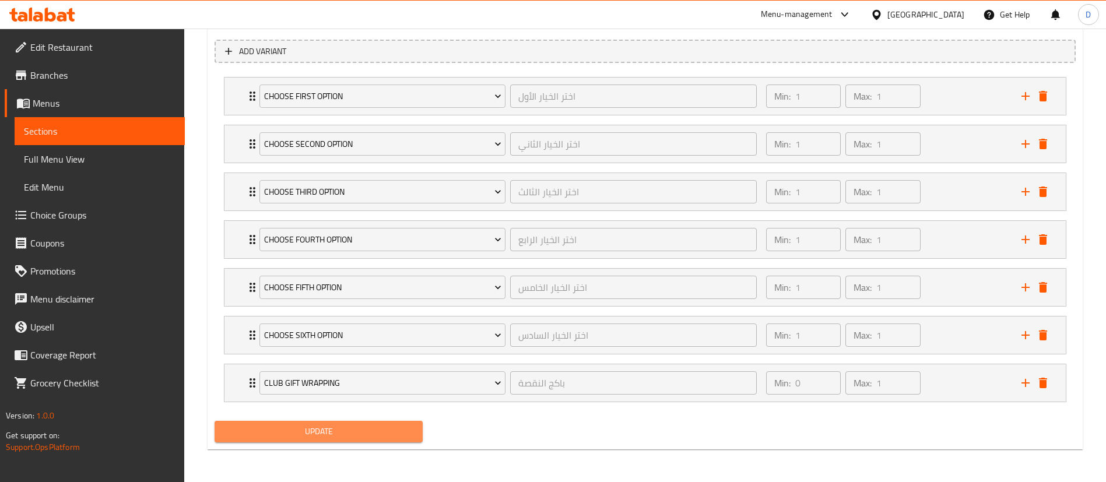
click at [354, 425] on span "Update" at bounding box center [318, 431] width 189 height 15
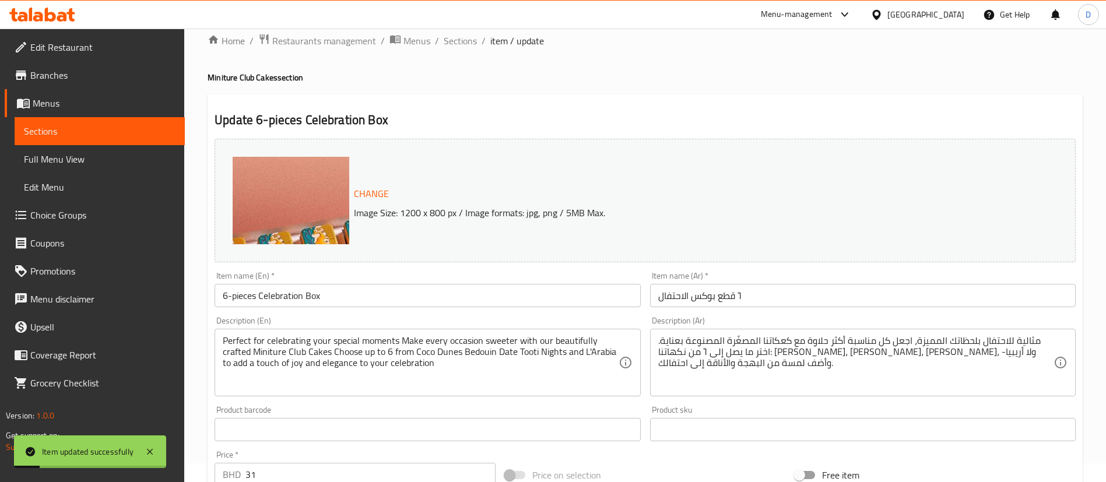
scroll to position [0, 0]
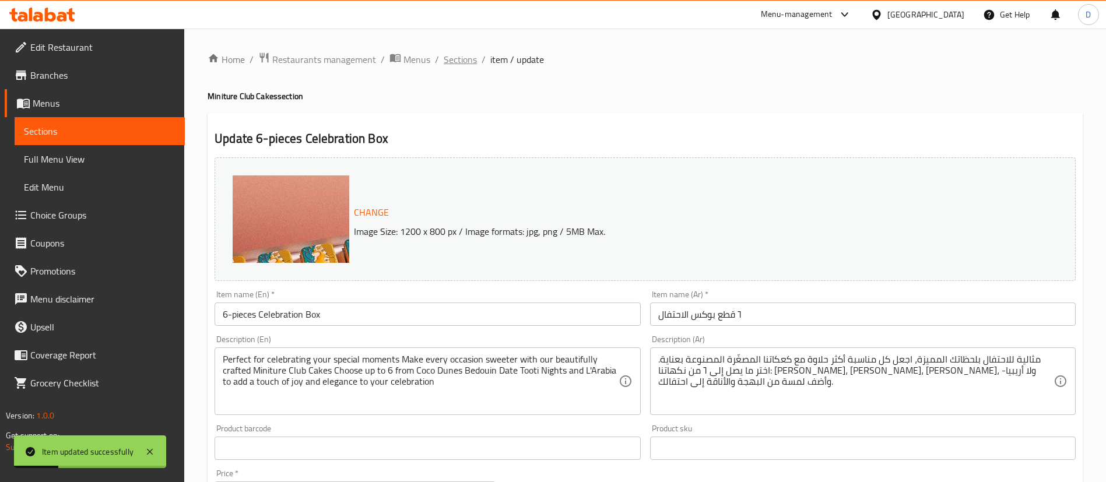
click at [472, 64] on span "Sections" at bounding box center [460, 59] width 33 height 14
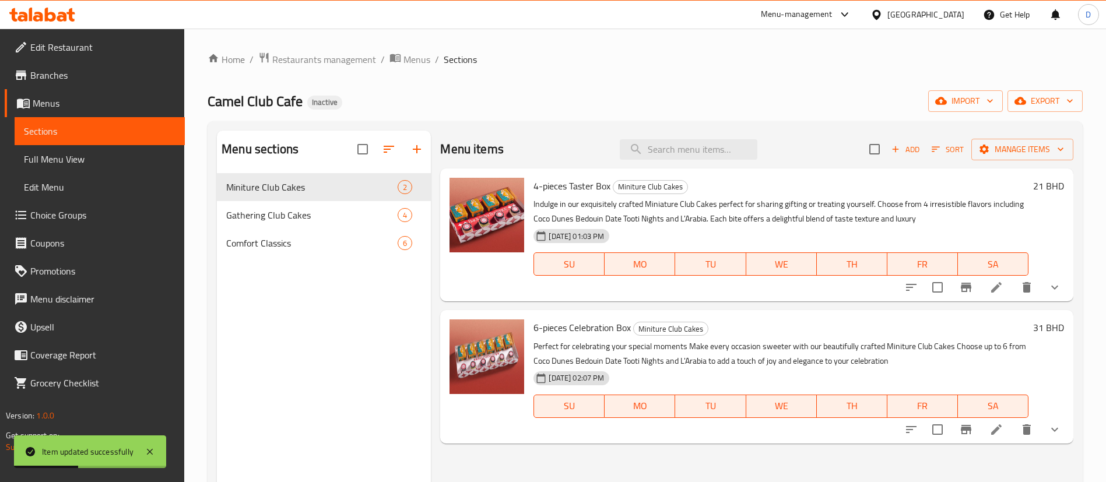
click at [734, 68] on div "Home / Restaurants management / Menus / Sections Camel Club Cafe Inactive impor…" at bounding box center [645, 337] width 875 height 570
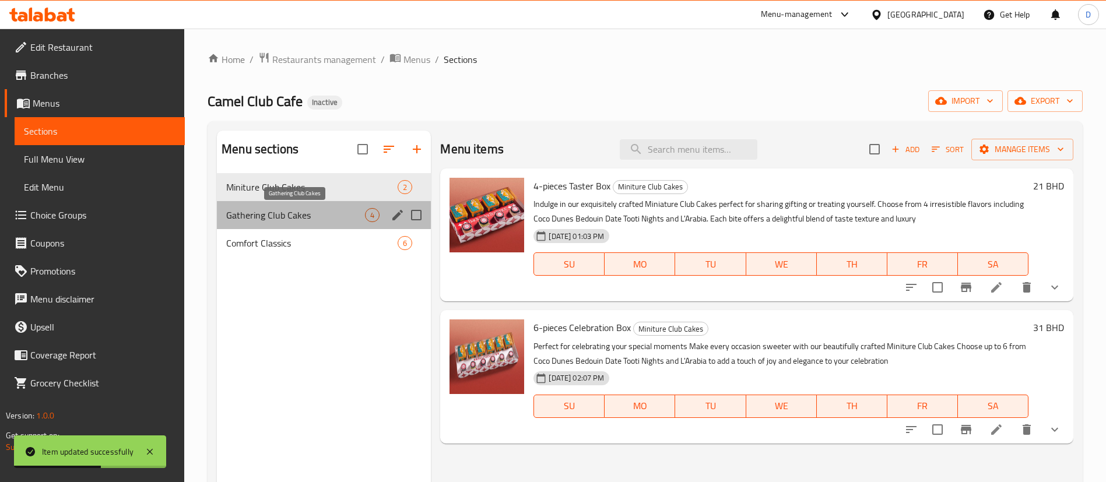
click at [291, 212] on span "Gathering Club Cakes" at bounding box center [295, 215] width 139 height 14
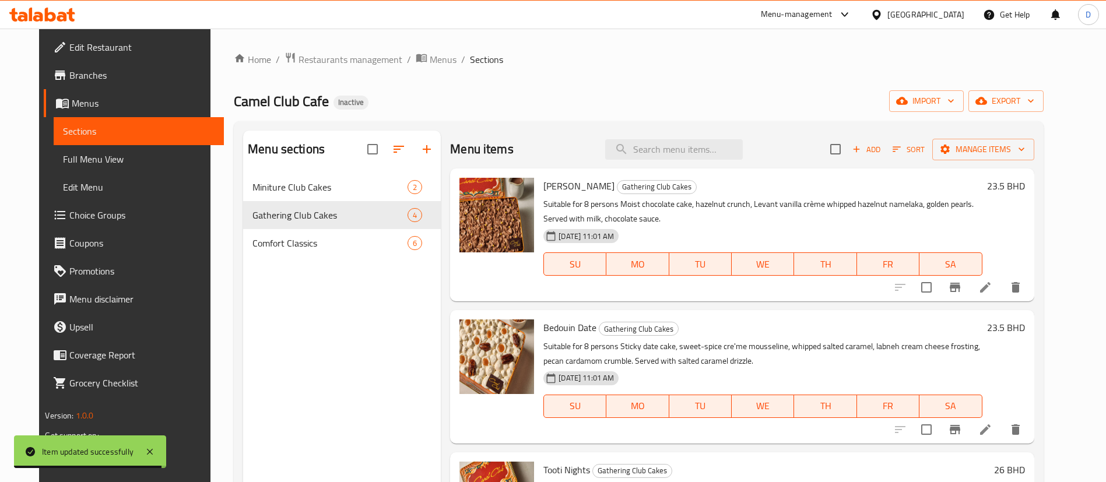
scroll to position [87, 0]
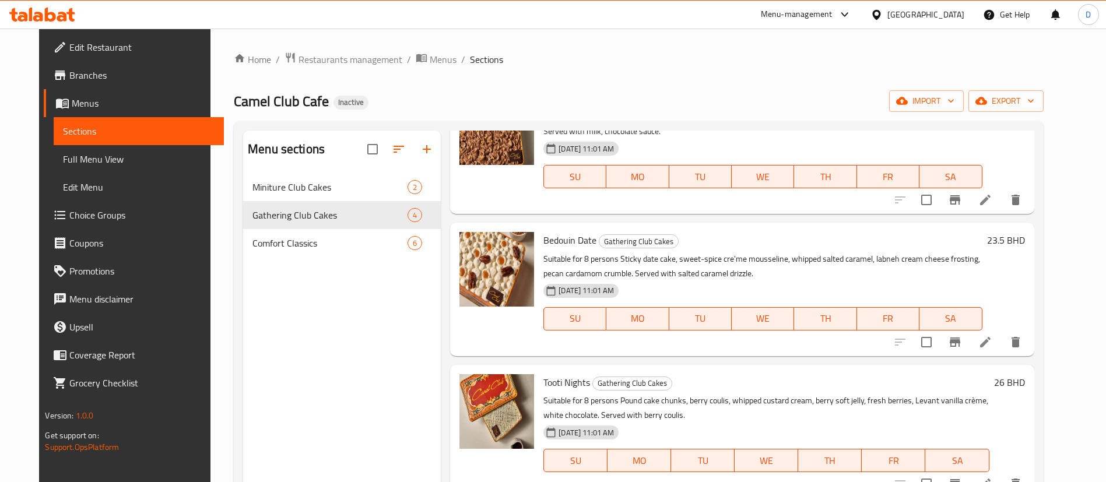
click at [716, 264] on p "Suitable for 8 persons Sticky date cake, sweet-spice cre'me mousseline, whipped…" at bounding box center [762, 266] width 438 height 29
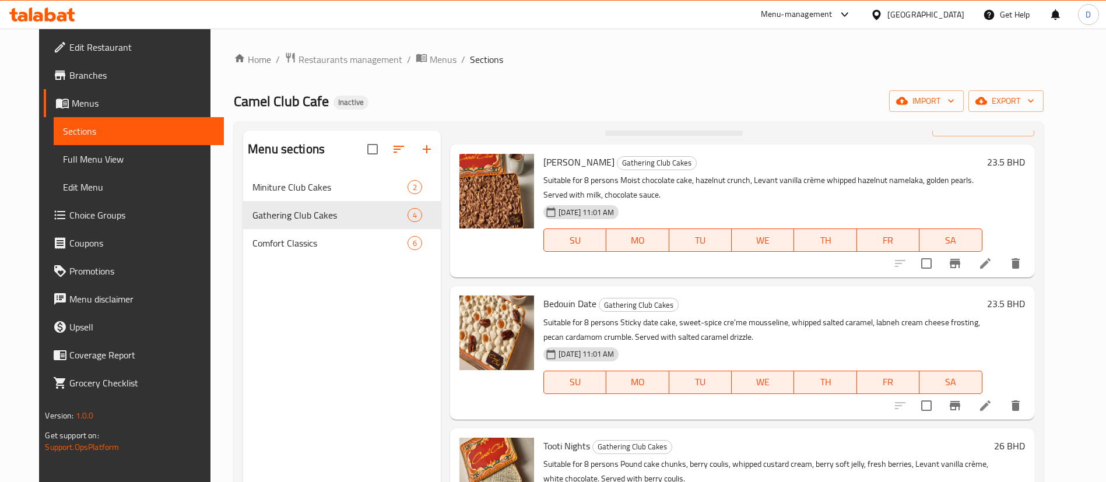
scroll to position [0, 0]
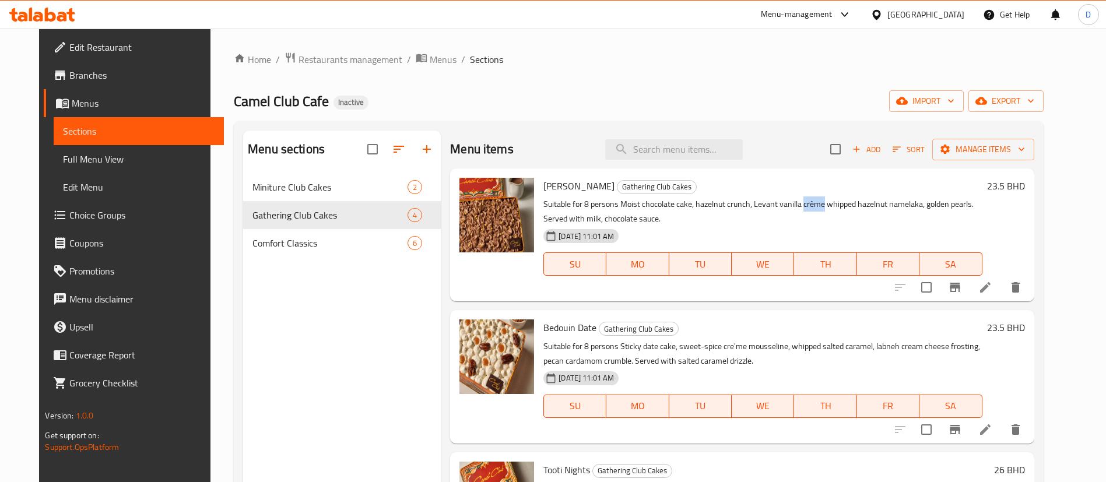
drag, startPoint x: 794, startPoint y: 206, endPoint x: 812, endPoint y: 204, distance: 18.7
click at [812, 204] on p "Suitable for 8 persons Moist chocolate cake, hazelnut crunch, Levant vanilla cr…" at bounding box center [762, 211] width 438 height 29
copy p "crème"
click at [780, 129] on div "Menu sections Miniture Club Cakes 2 Gathering Club Cakes 4 Comfort Classics 6 M…" at bounding box center [638, 371] width 809 height 501
click at [992, 292] on icon at bounding box center [985, 287] width 14 height 14
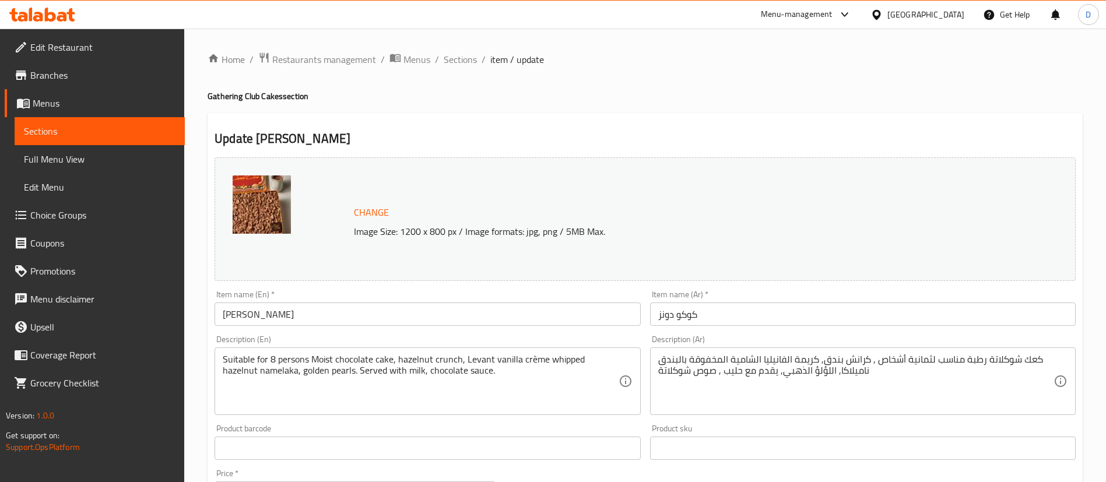
drag, startPoint x: 610, startPoint y: 104, endPoint x: 610, endPoint y: 124, distance: 19.8
click at [612, 104] on div "Home / Restaurants management / Menus / Sections / item / update Gathering Club…" at bounding box center [645, 435] width 875 height 766
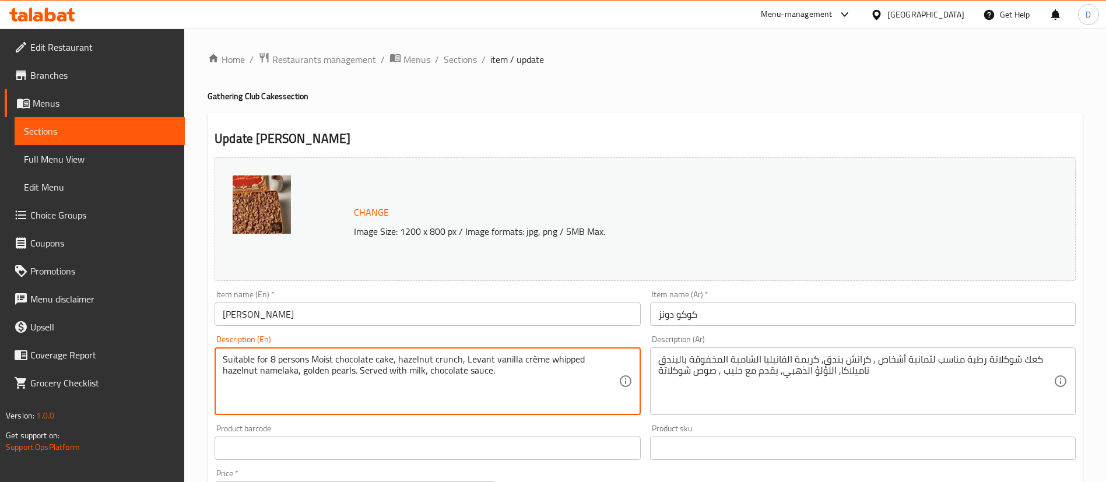
click at [551, 422] on div "Change Image Size: 1200 x 800 px / Image formats: jpg, png / 5MB Max. Item name…" at bounding box center [645, 412] width 870 height 519
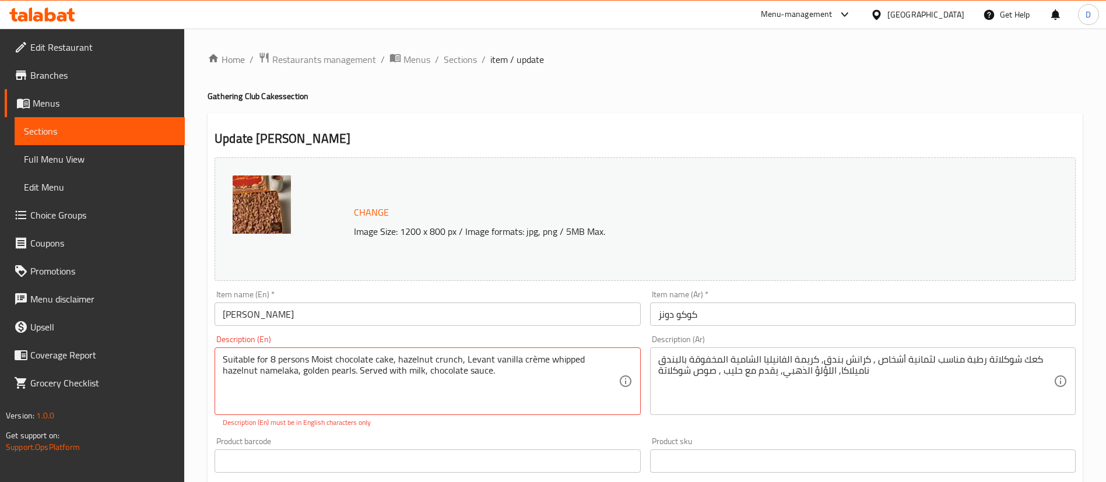
click at [328, 430] on div "Description (En) Suitable for 8 persons Moist chocolate cake, hazelnut crunch, …" at bounding box center [427, 382] width 435 height 102
click at [569, 428] on div "Change Image Size: 1200 x 800 px / Image formats: jpg, png / 5MB Max. Item name…" at bounding box center [645, 419] width 870 height 532
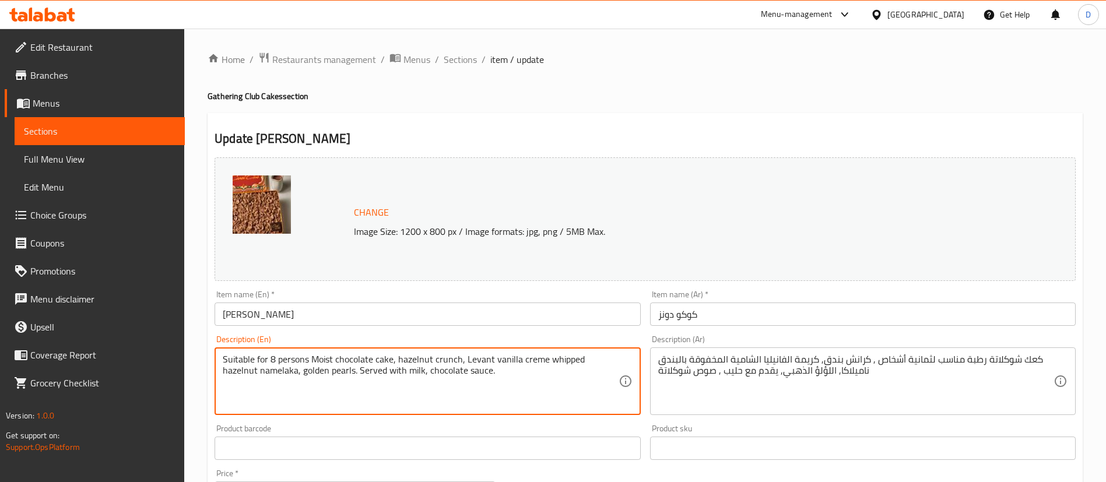
click at [530, 359] on textarea "Suitable for 8 persons Moist chocolate cake, hazelnut crunch, Levant vanilla cr…" at bounding box center [420, 381] width 395 height 55
type textarea "Suitable for 8 persons Moist chocolate cake, hazelnut crunch, Levant vanilla cr…"
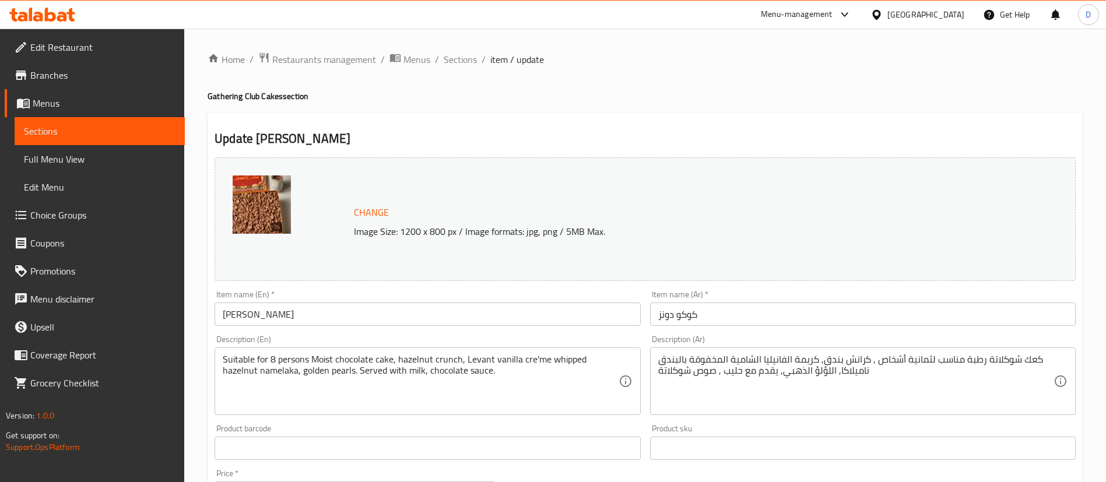
click at [573, 409] on div "Suitable for 8 persons Moist chocolate cake, hazelnut crunch, Levant vanilla cr…" at bounding box center [428, 381] width 426 height 68
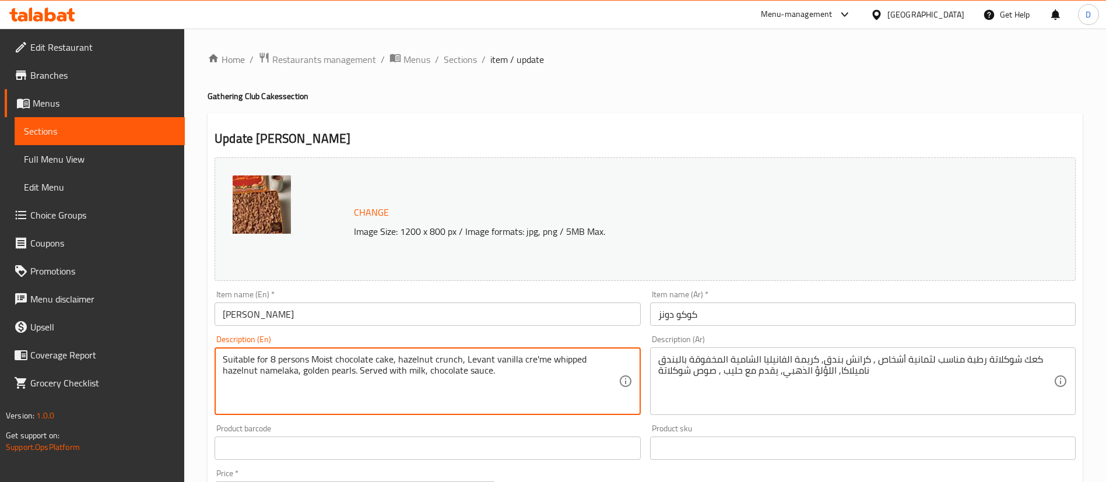
click at [582, 426] on div "Product barcode Product barcode" at bounding box center [428, 442] width 426 height 36
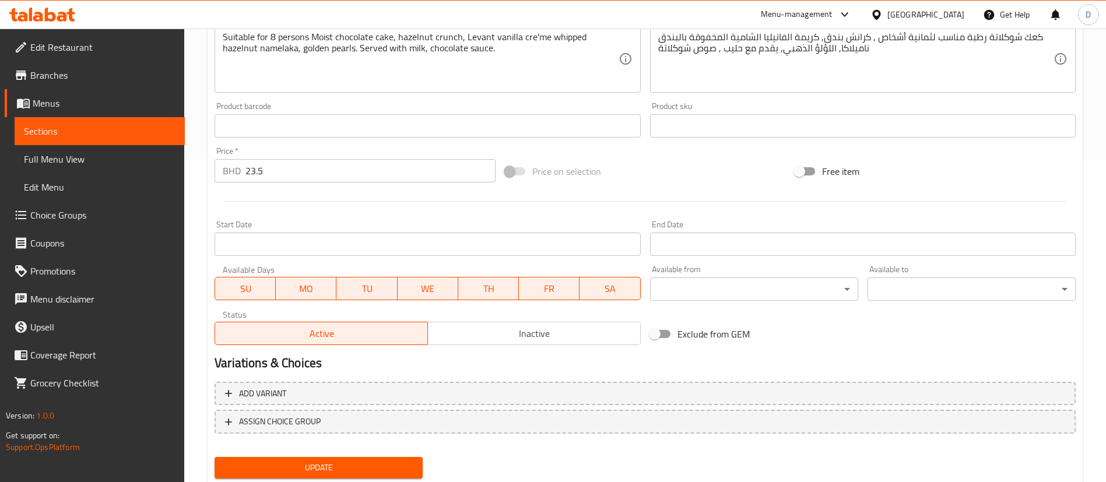
scroll to position [359, 0]
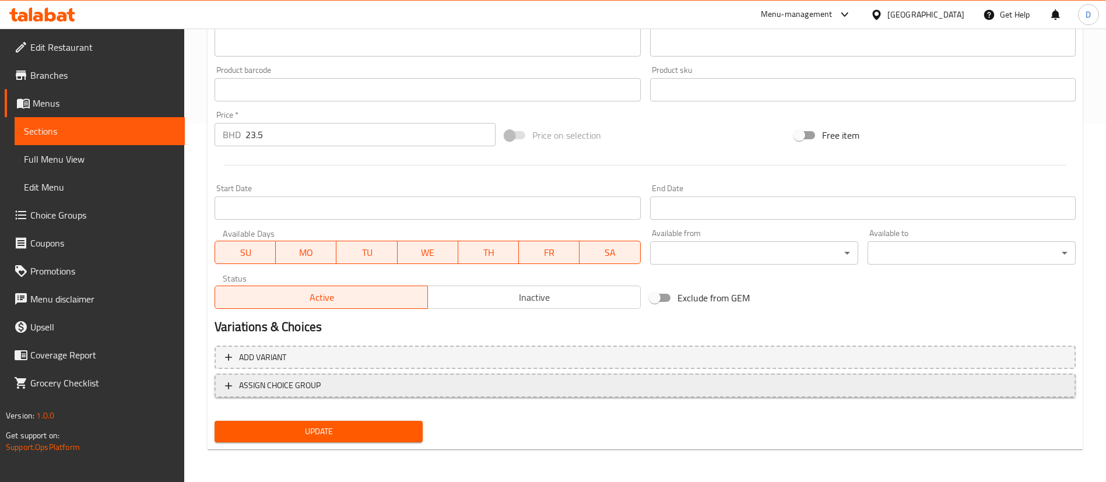
click at [399, 385] on span "ASSIGN CHOICE GROUP" at bounding box center [645, 385] width 840 height 15
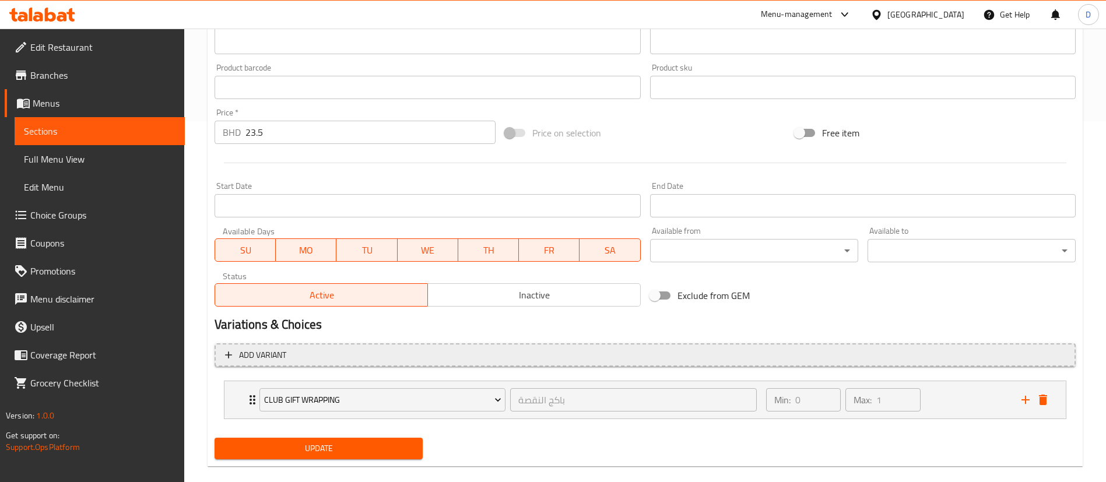
scroll to position [378, 0]
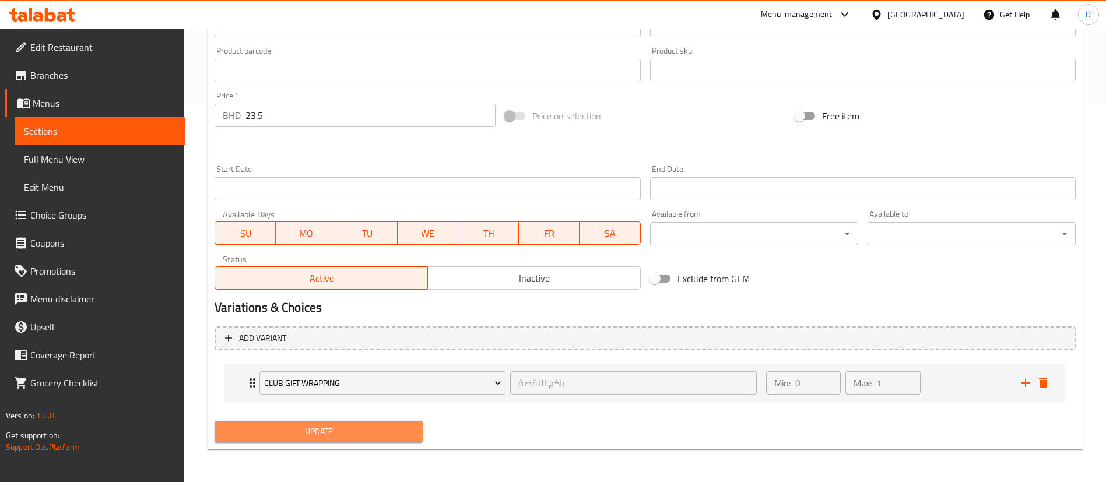
click at [378, 431] on span "Update" at bounding box center [318, 431] width 189 height 15
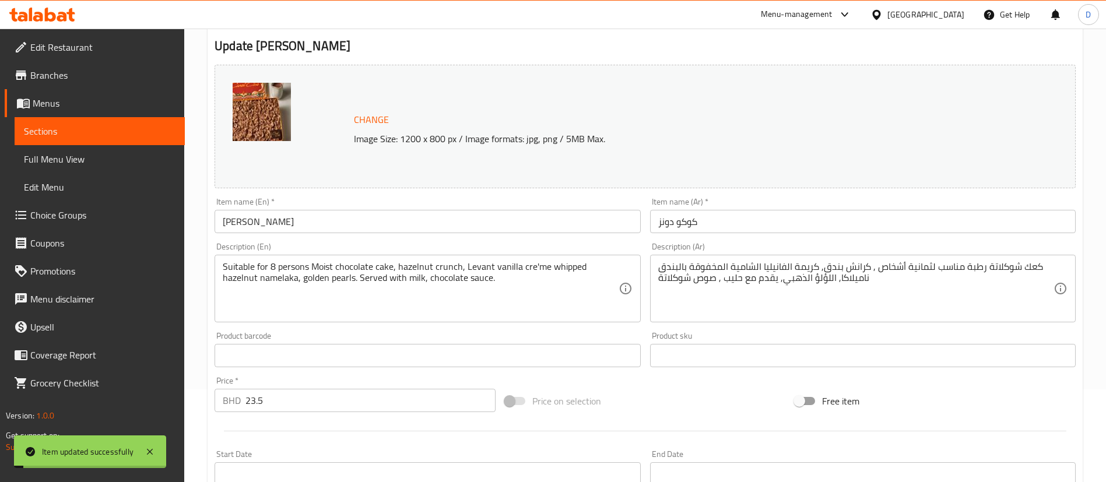
scroll to position [0, 0]
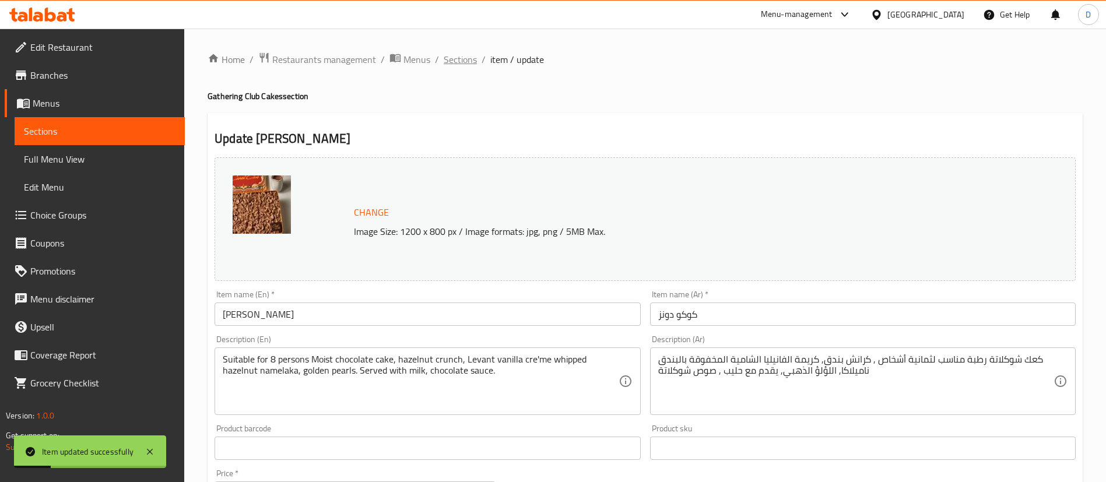
click at [464, 60] on span "Sections" at bounding box center [460, 59] width 33 height 14
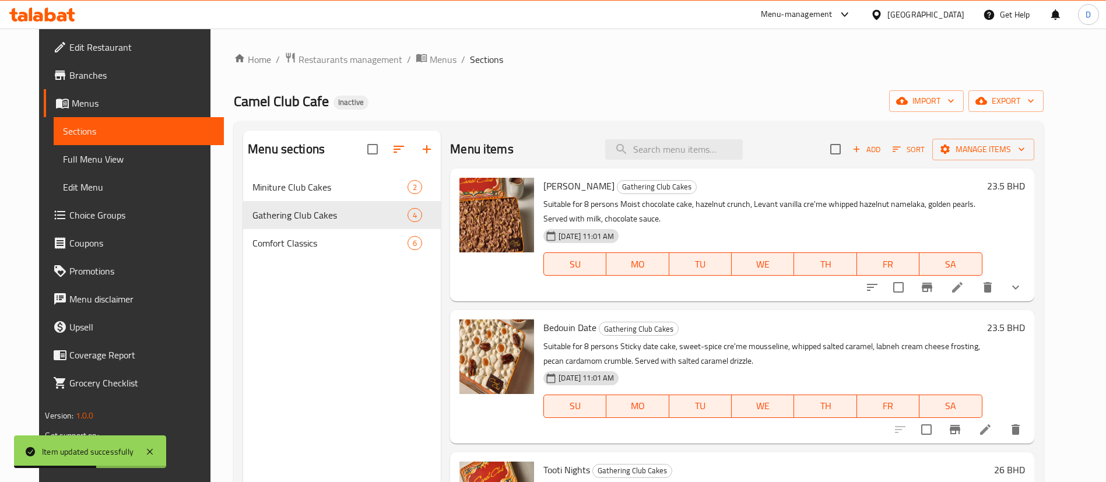
scroll to position [87, 0]
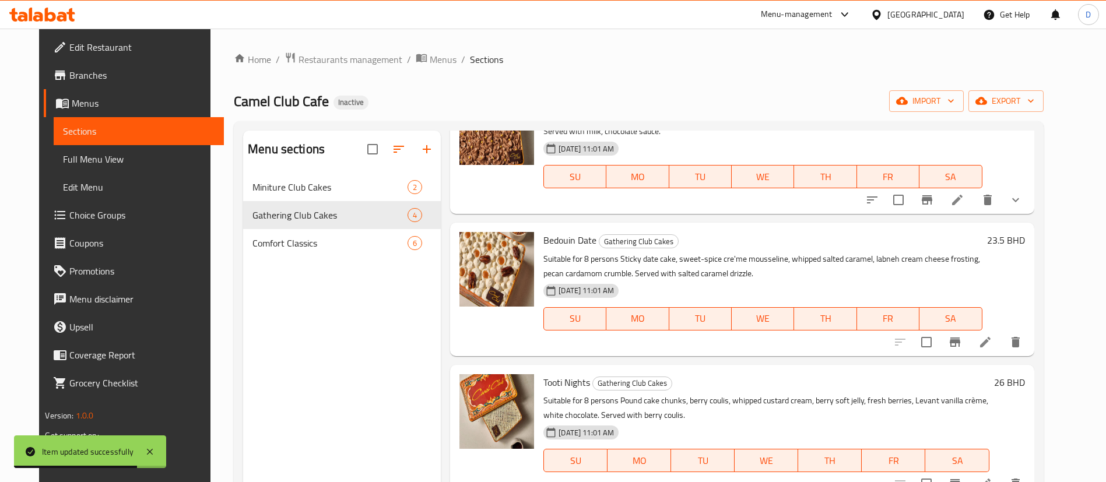
click at [992, 340] on icon at bounding box center [985, 342] width 14 height 14
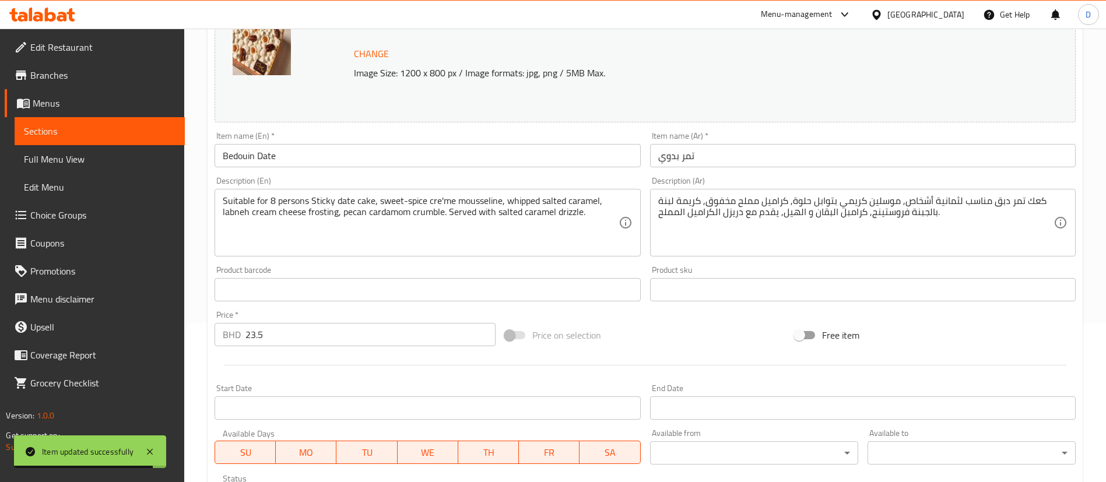
scroll to position [175, 0]
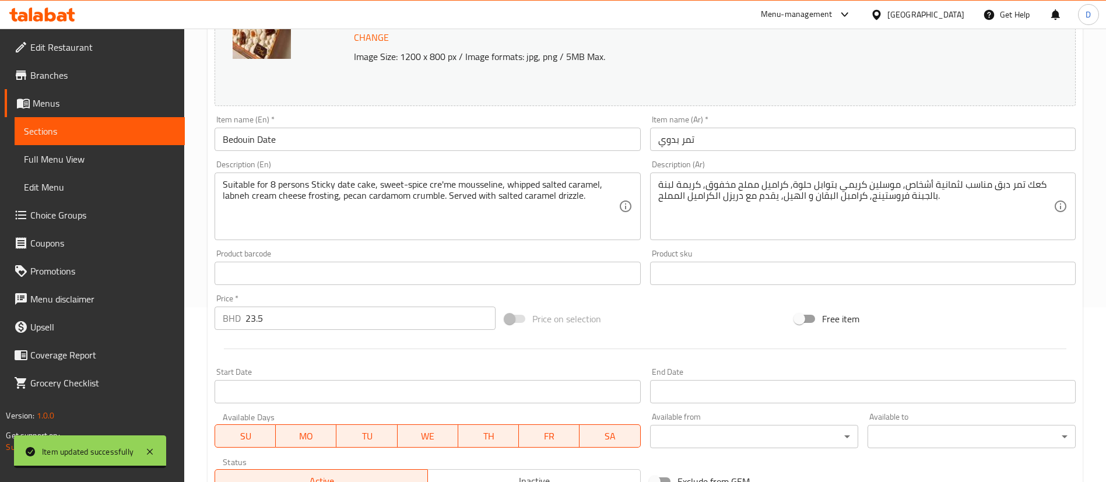
click at [512, 252] on div "Product barcode Product barcode" at bounding box center [428, 268] width 426 height 36
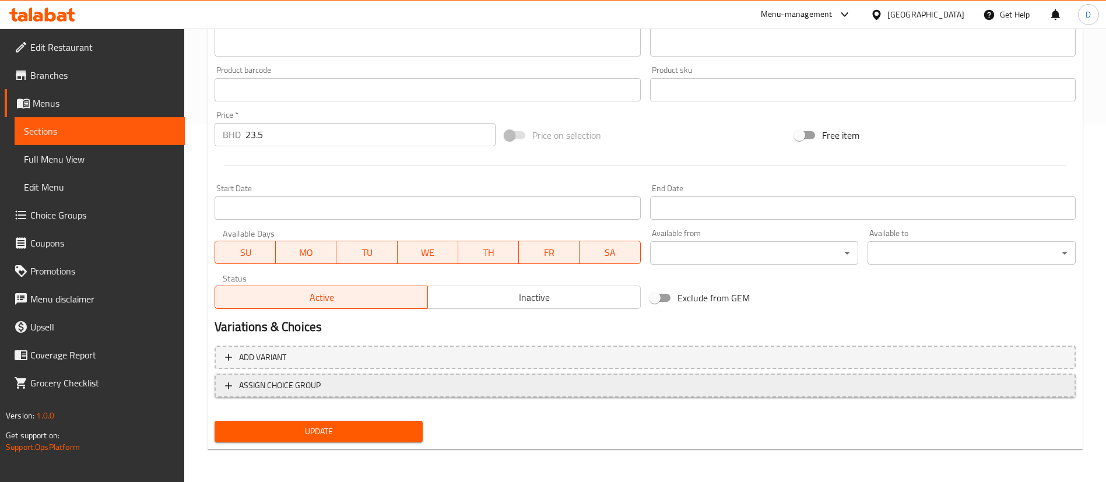
click at [365, 384] on span "ASSIGN CHOICE GROUP" at bounding box center [645, 385] width 840 height 15
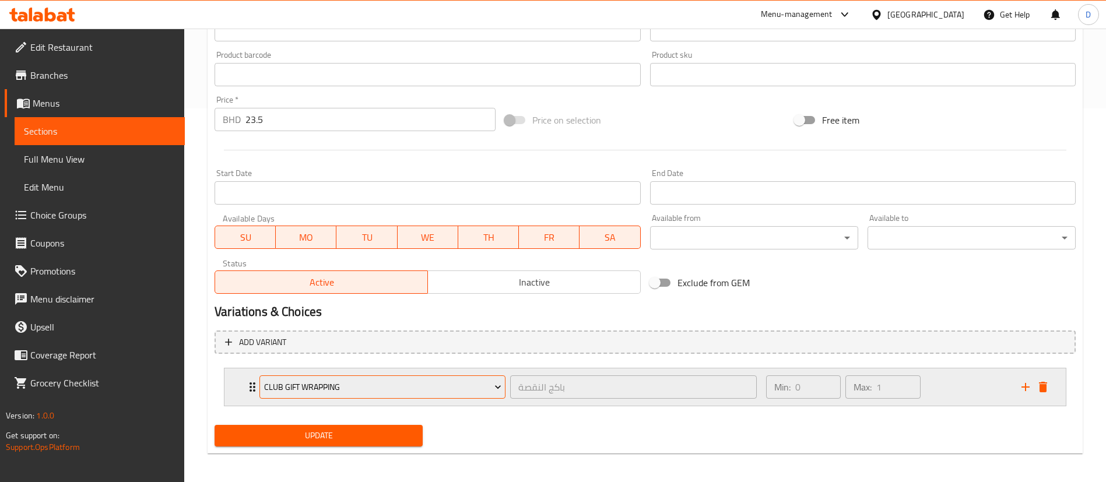
scroll to position [378, 0]
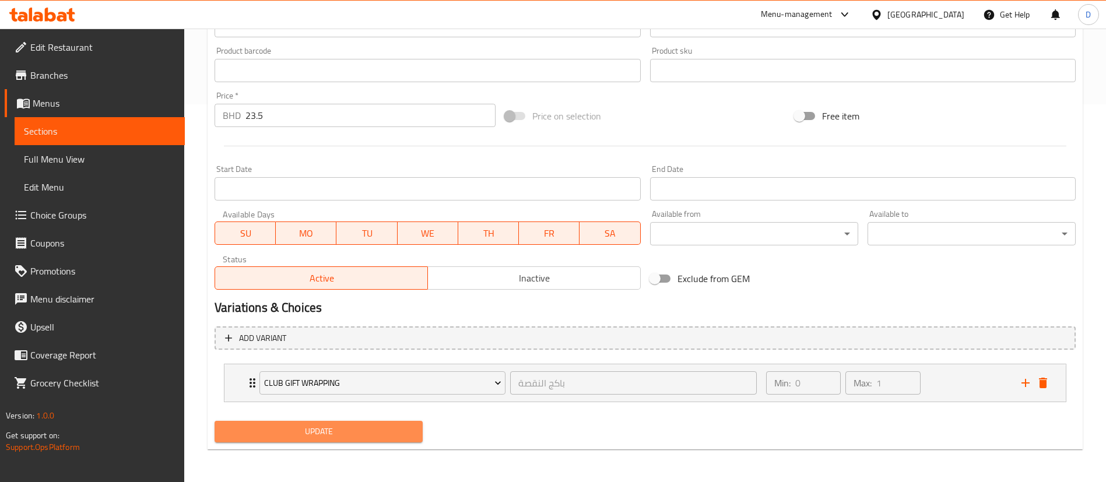
click at [374, 434] on span "Update" at bounding box center [318, 431] width 189 height 15
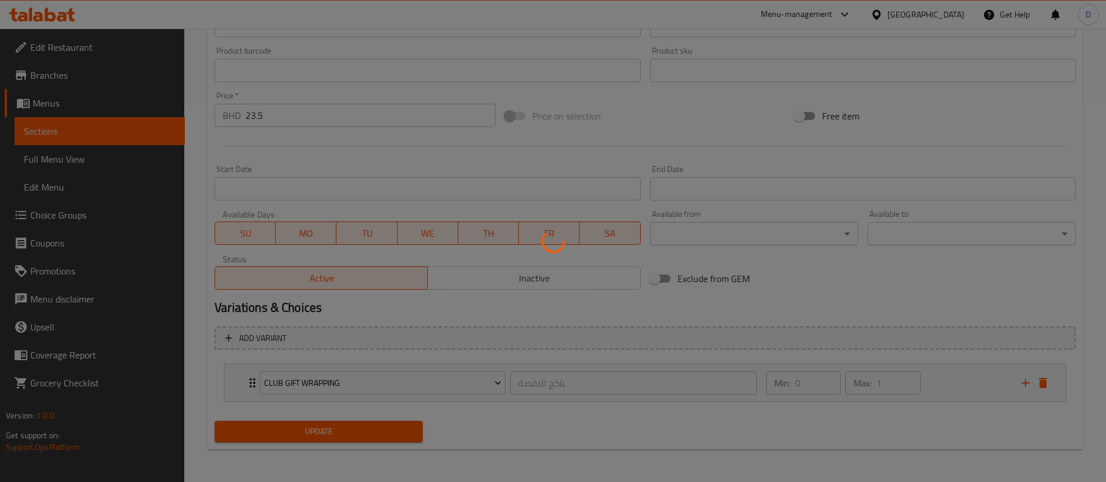
scroll to position [0, 0]
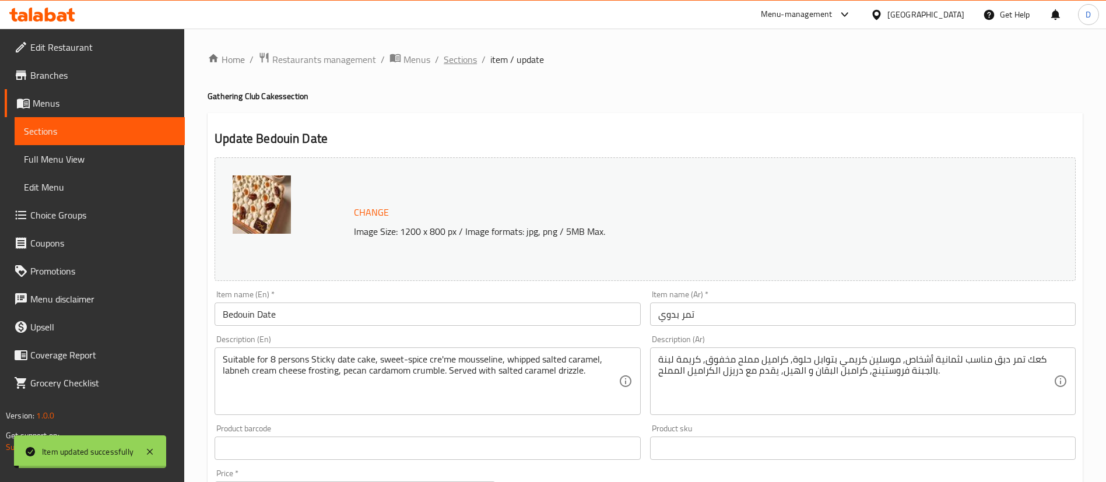
click at [462, 63] on span "Sections" at bounding box center [460, 59] width 33 height 14
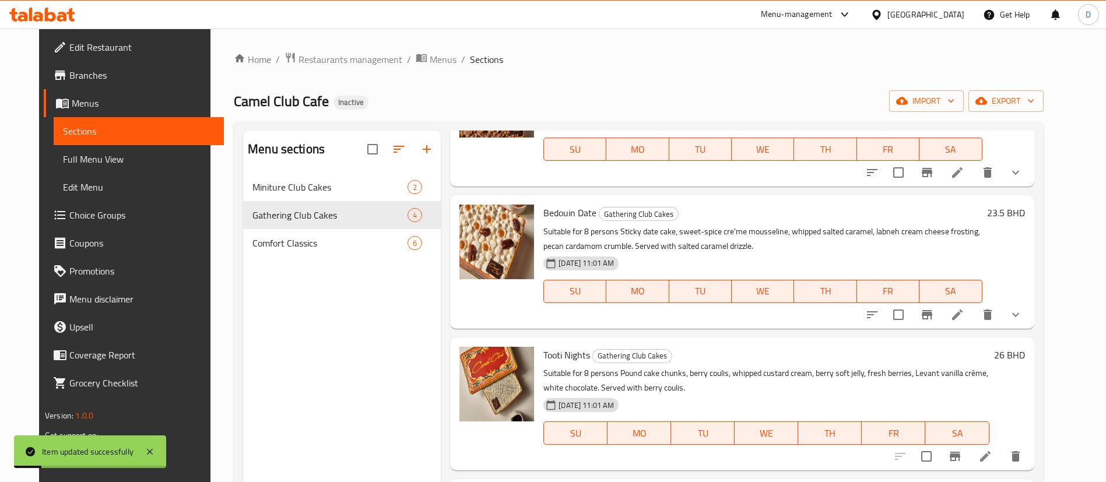
scroll to position [163, 0]
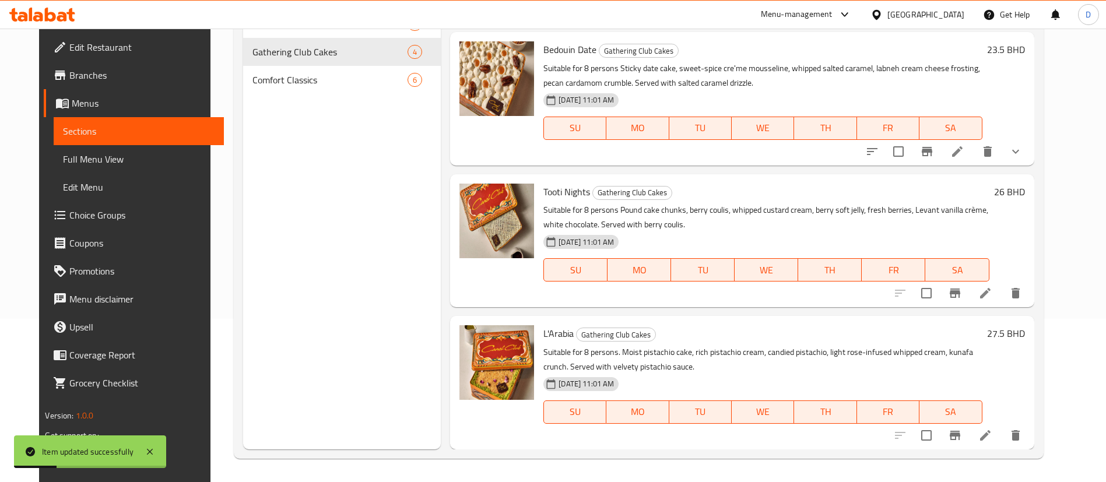
click at [991, 298] on icon at bounding box center [985, 293] width 10 height 10
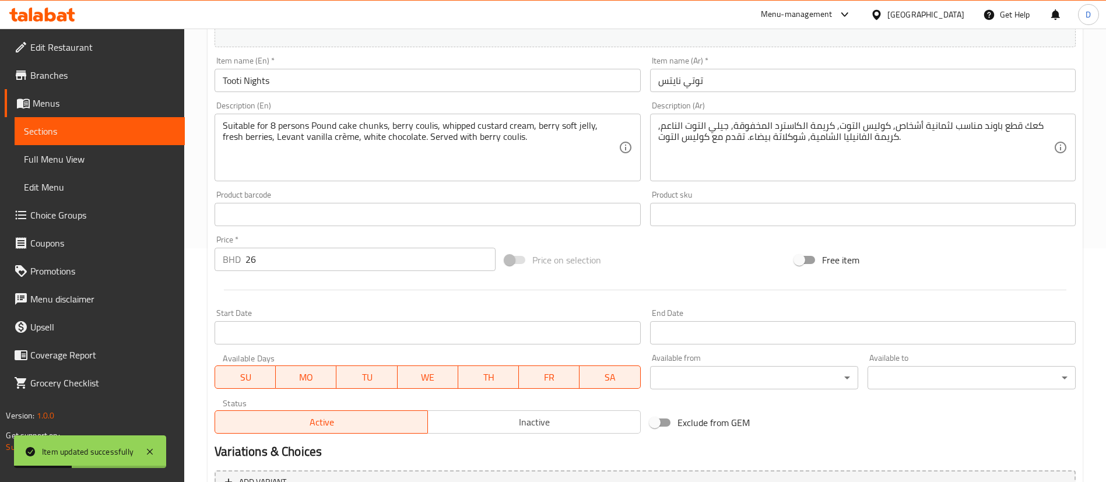
scroll to position [262, 0]
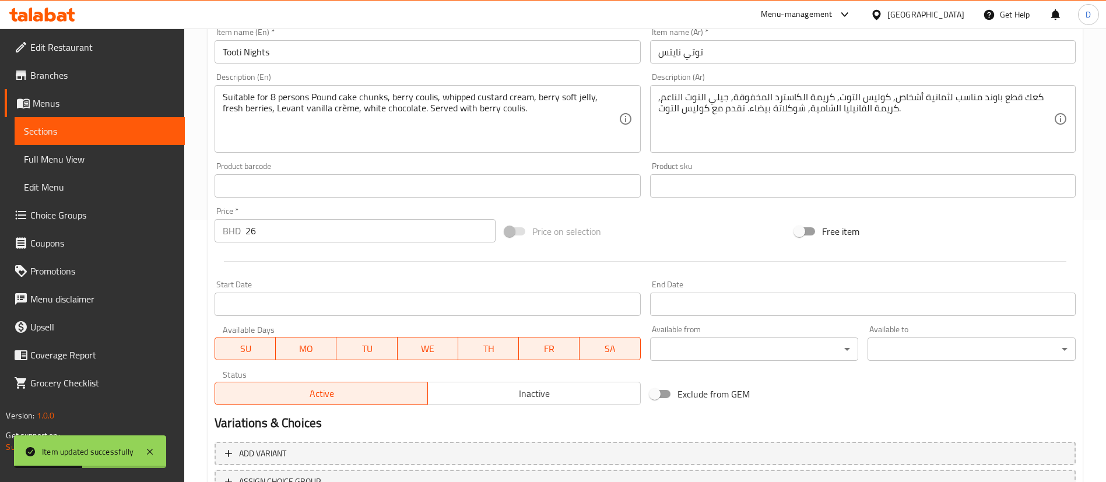
click at [518, 160] on div "Product barcode Product barcode" at bounding box center [427, 179] width 435 height 45
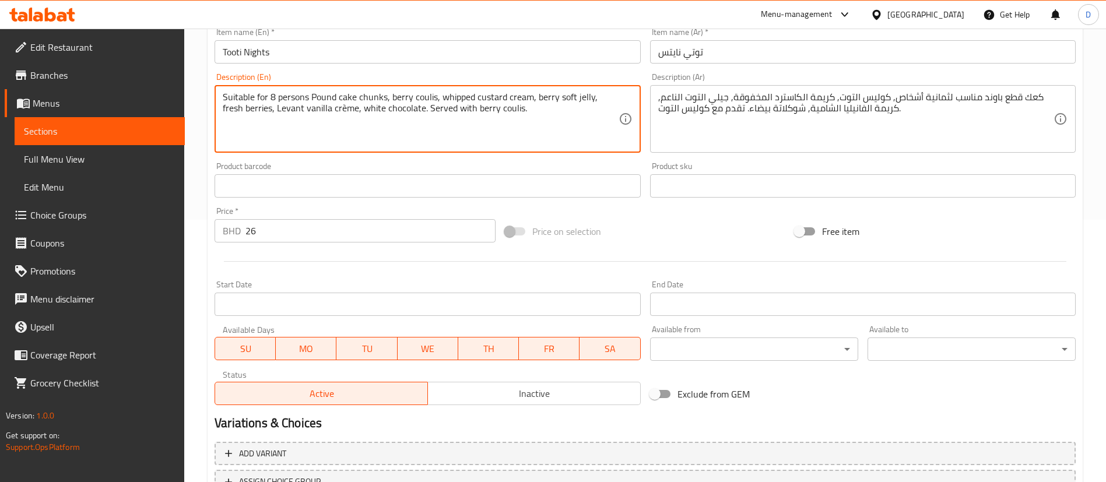
click at [563, 167] on div "Change Image Size: 1200 x 800 px / Image formats: jpg, png / 5MB Max. Item name…" at bounding box center [645, 149] width 870 height 519
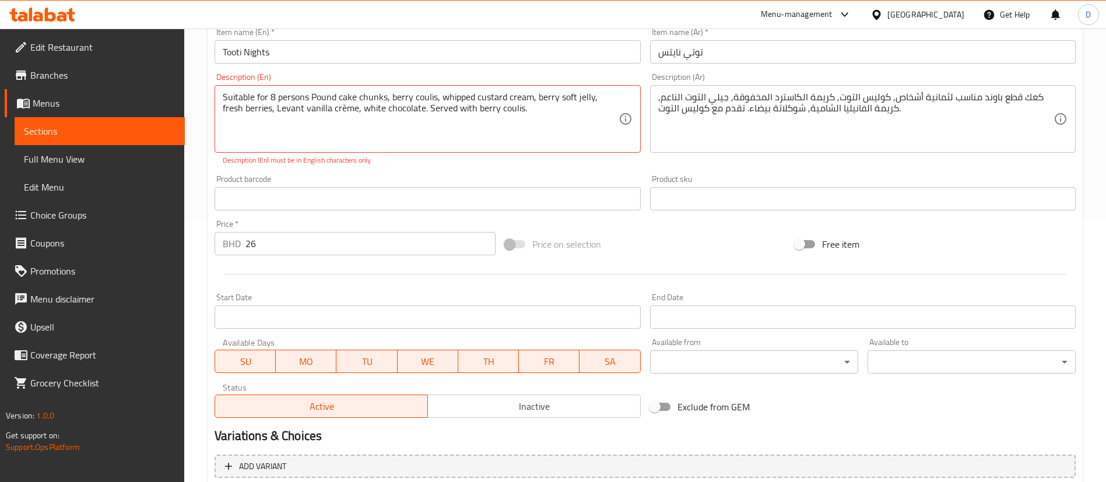
click at [402, 162] on p "Description (En) must be in English characters only" at bounding box center [427, 160] width 409 height 10
click at [454, 159] on p "Description (En) must be in English characters only" at bounding box center [427, 160] width 409 height 10
click at [320, 108] on textarea "Suitable for 8 persons Pound cake chunks, berry coulis, whipped custard cream, …" at bounding box center [420, 119] width 395 height 55
type textarea "Suitable for 8 persons Pound cake chunks, berry coulis, whipped custard cream, …"
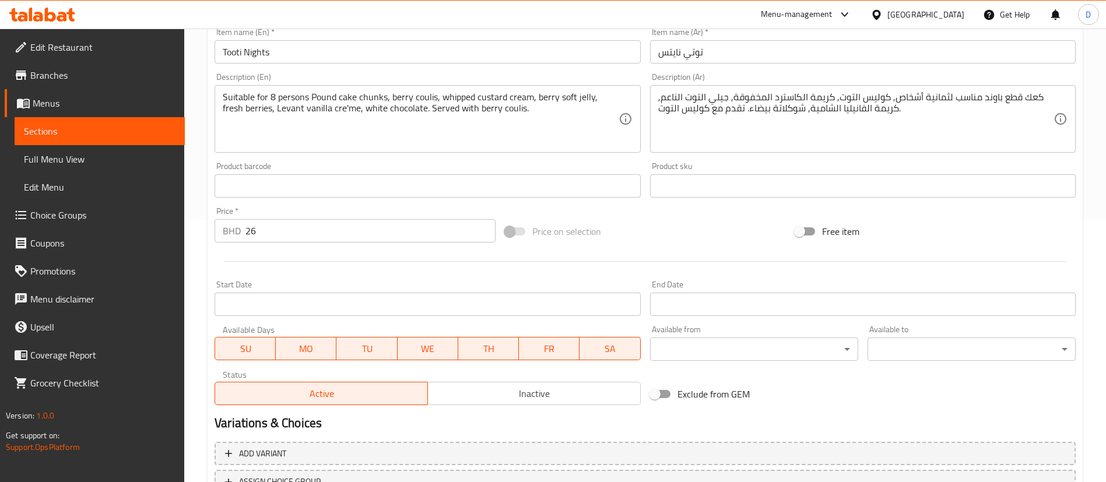
click at [407, 167] on div "Change Image Size: 1200 x 800 px / Image formats: jpg, png / 5MB Max. Item name…" at bounding box center [645, 149] width 870 height 519
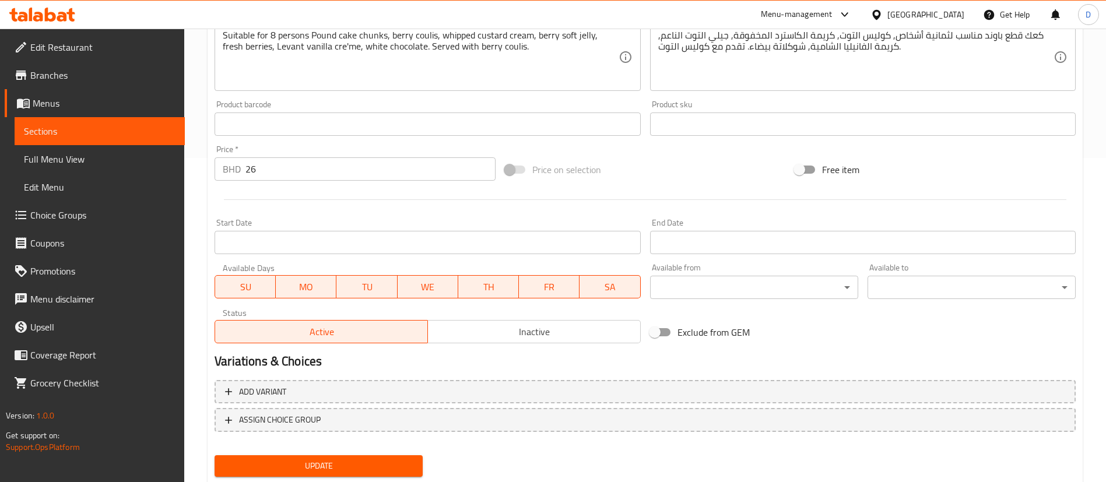
scroll to position [359, 0]
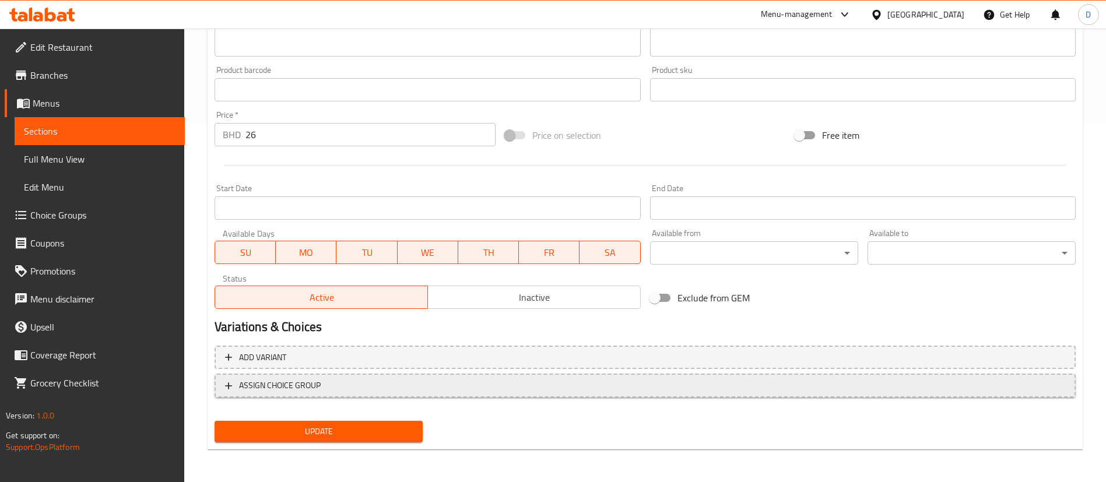
click at [326, 391] on span "ASSIGN CHOICE GROUP" at bounding box center [645, 385] width 840 height 15
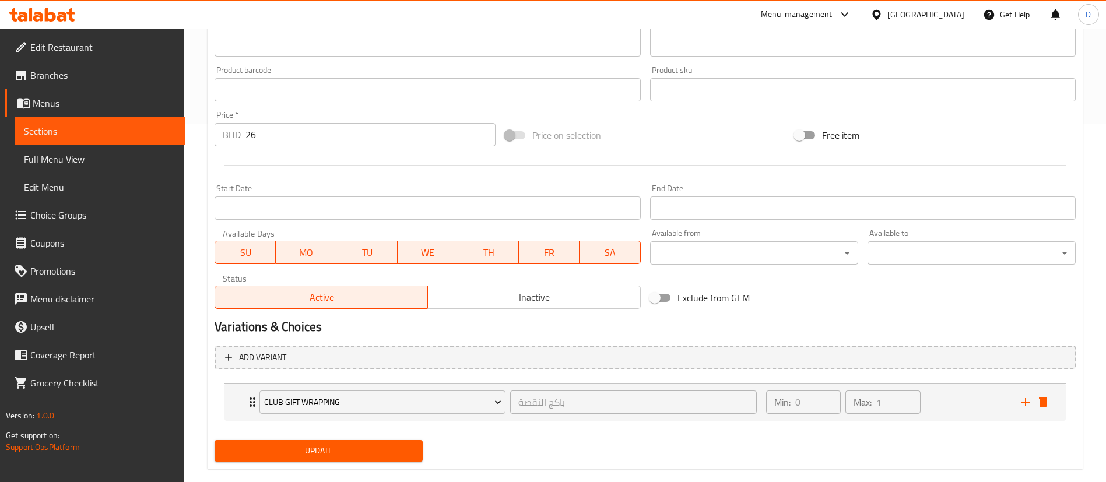
click at [366, 449] on span "Update" at bounding box center [318, 451] width 189 height 15
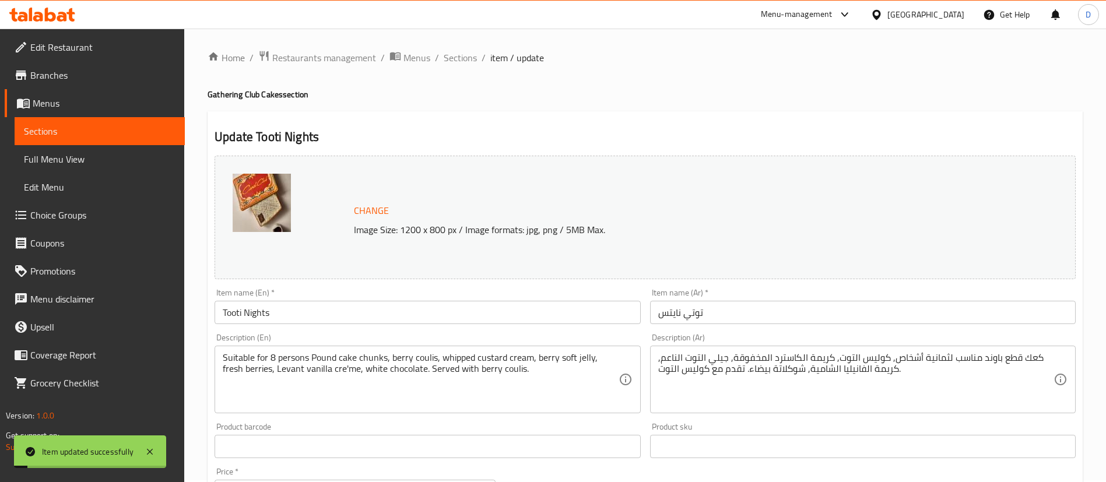
scroll to position [0, 0]
click at [458, 64] on span "Sections" at bounding box center [460, 59] width 33 height 14
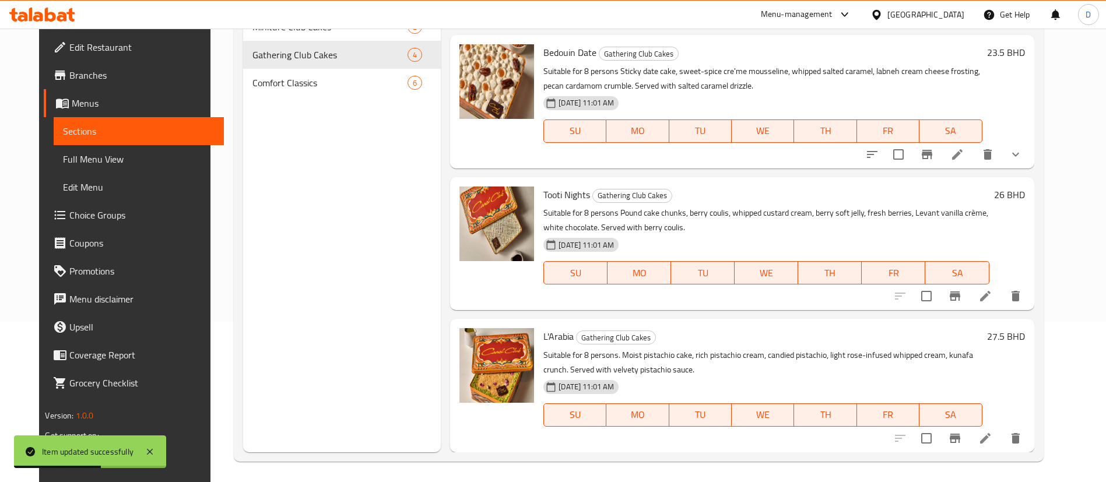
scroll to position [163, 0]
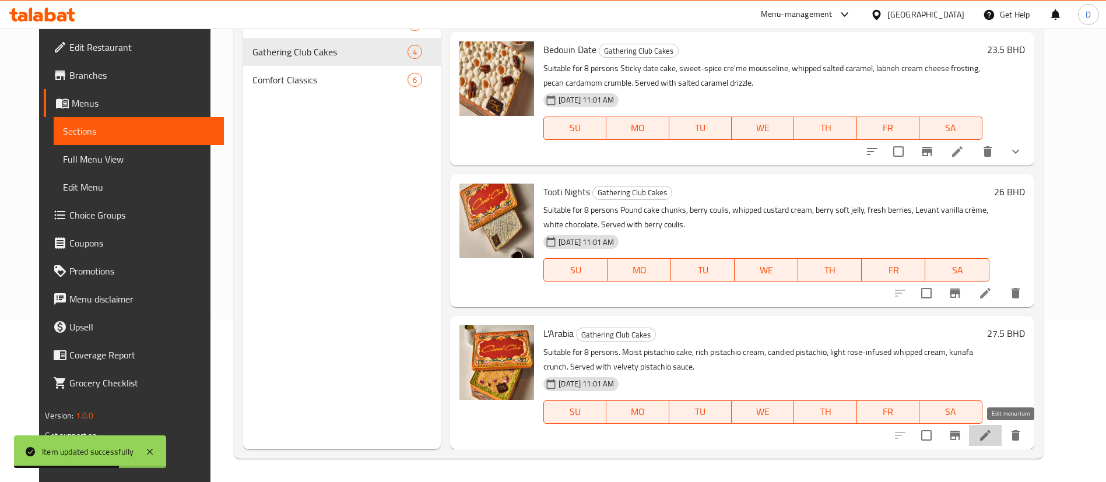
click at [992, 433] on icon at bounding box center [985, 436] width 14 height 14
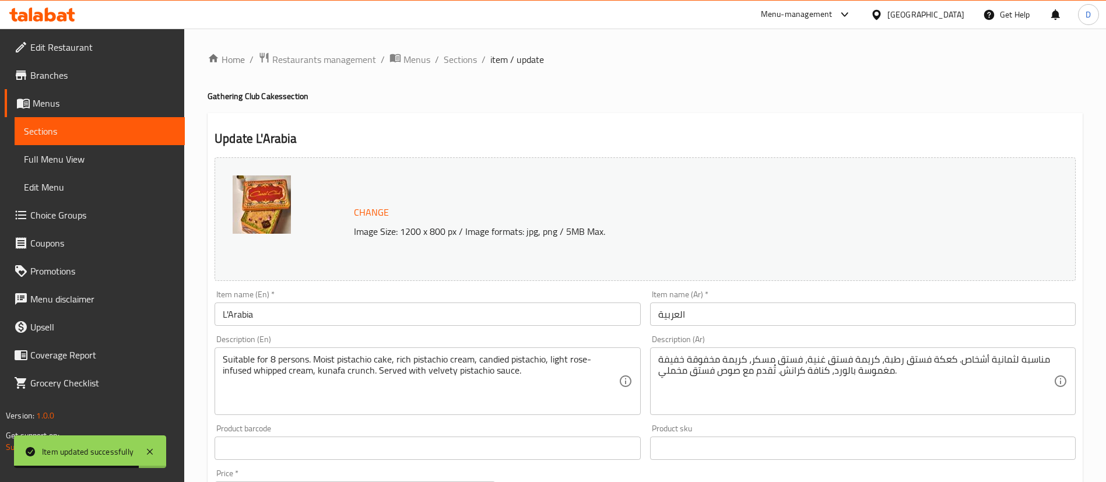
click at [600, 293] on div "Item name (En)   * L'Arabia Item name (En) *" at bounding box center [428, 308] width 426 height 36
click at [426, 413] on div "Suitable for 8 persons. Moist pistachio cake, rich pistachio cream, candied pis…" at bounding box center [428, 381] width 426 height 68
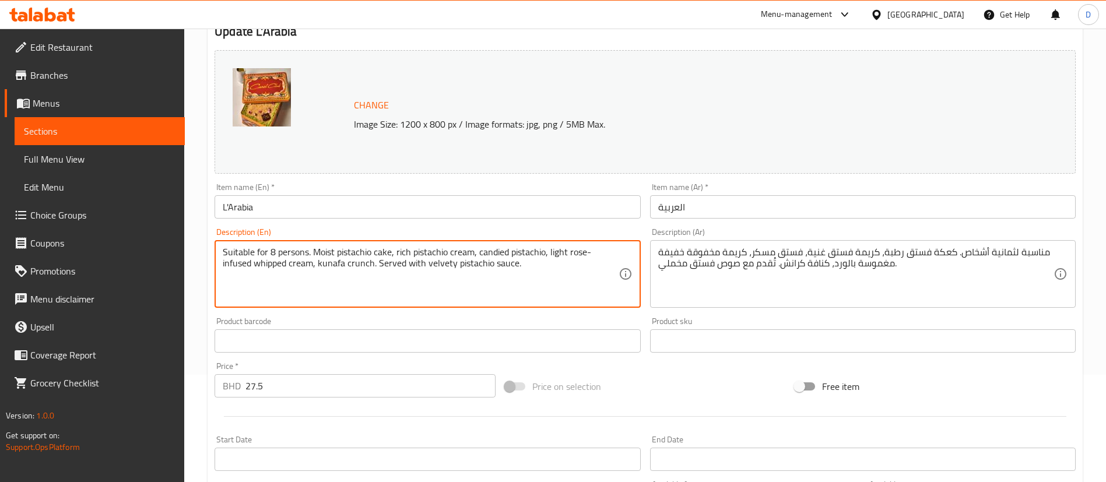
scroll to position [359, 0]
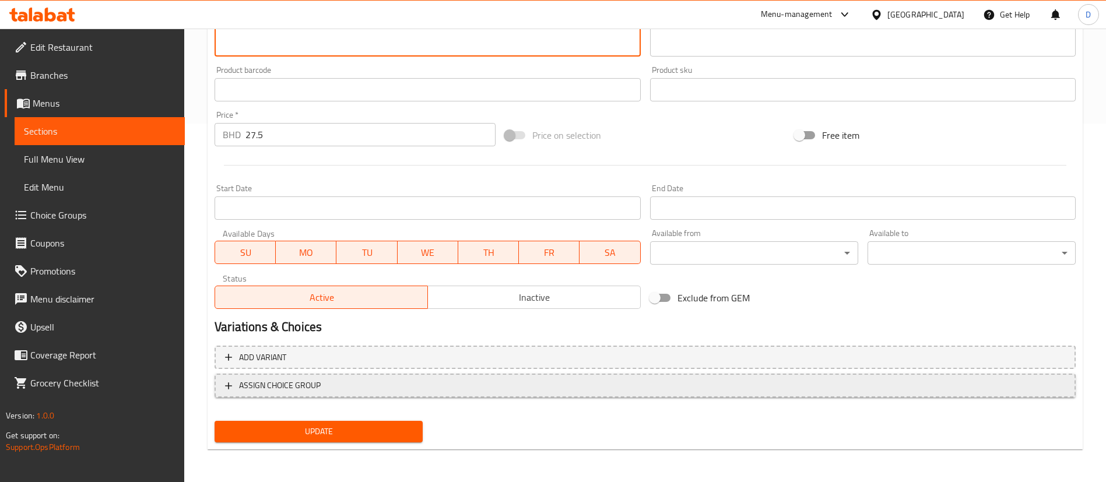
click at [408, 384] on span "ASSIGN CHOICE GROUP" at bounding box center [645, 385] width 840 height 15
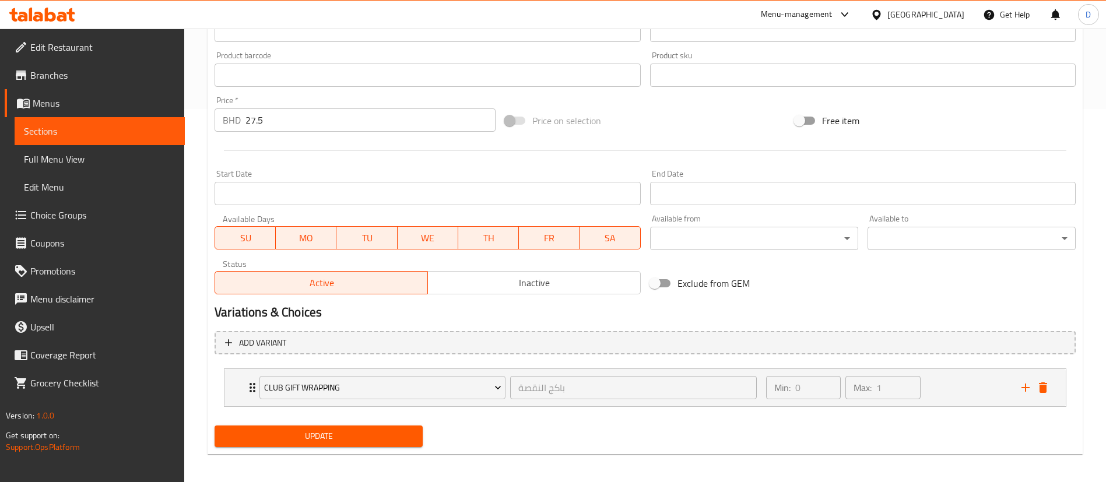
scroll to position [378, 0]
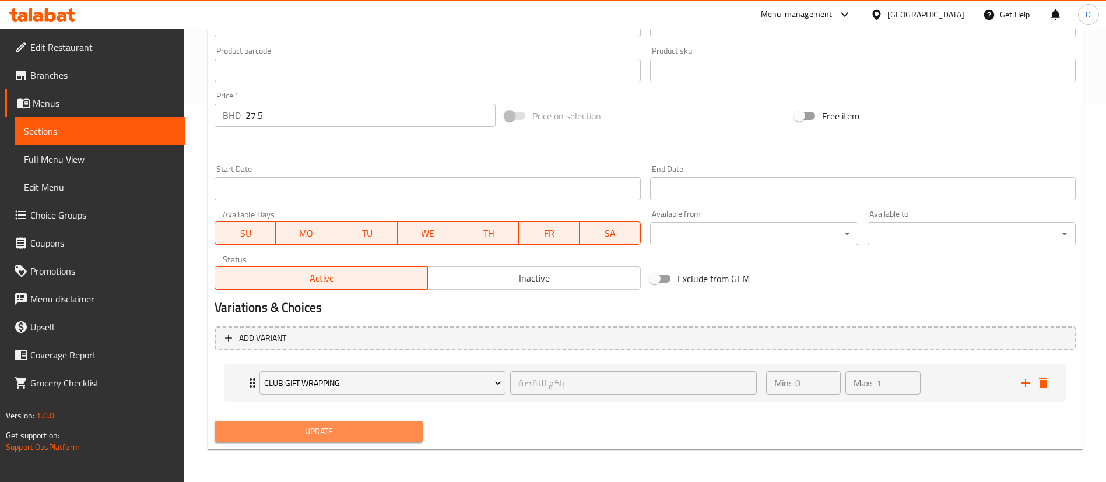
click at [389, 425] on span "Update" at bounding box center [318, 431] width 189 height 15
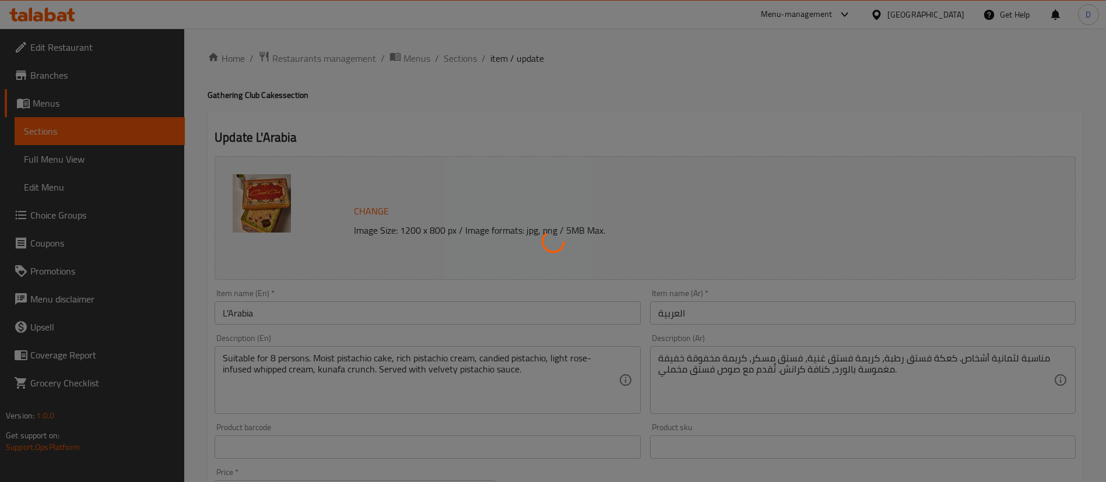
scroll to position [0, 0]
drag, startPoint x: 605, startPoint y: 107, endPoint x: 790, endPoint y: 41, distance: 196.2
click at [606, 107] on div at bounding box center [553, 241] width 1106 height 482
click at [766, 97] on div at bounding box center [553, 241] width 1106 height 482
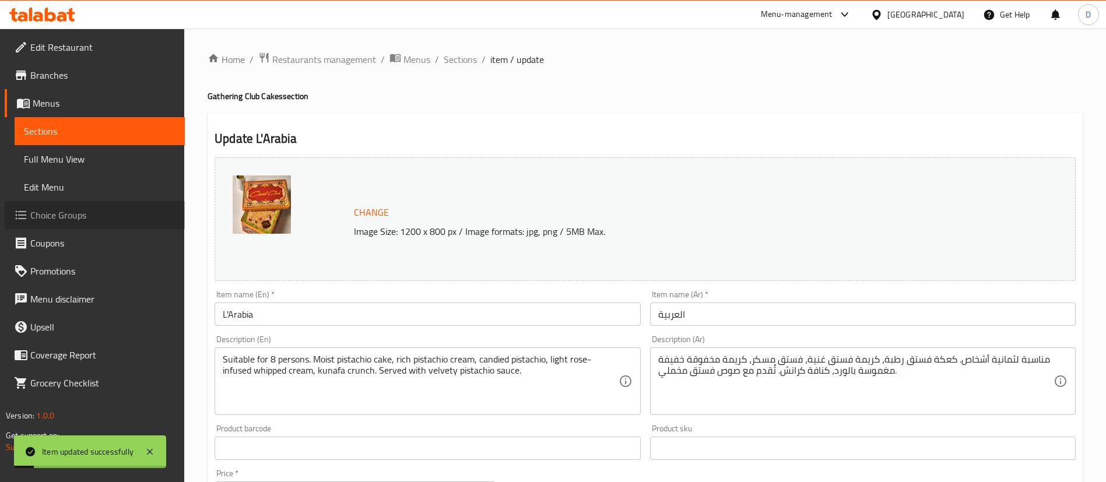
click at [84, 216] on span "Choice Groups" at bounding box center [102, 215] width 145 height 14
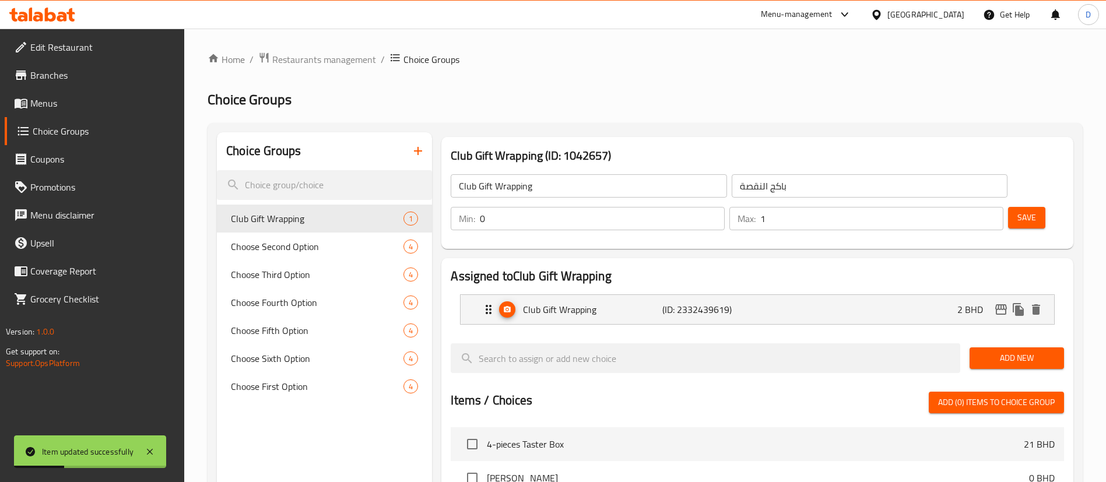
drag, startPoint x: 325, startPoint y: 418, endPoint x: 307, endPoint y: 287, distance: 132.4
click at [324, 418] on div "Choice Groups Club Gift Wrapping 1 Choose Second Option 4 Choose Third Option 4…" at bounding box center [324, 469] width 215 height 675
click at [329, 186] on input "search" at bounding box center [324, 185] width 215 height 30
click at [469, 96] on h2 "Choice Groups" at bounding box center [645, 99] width 875 height 19
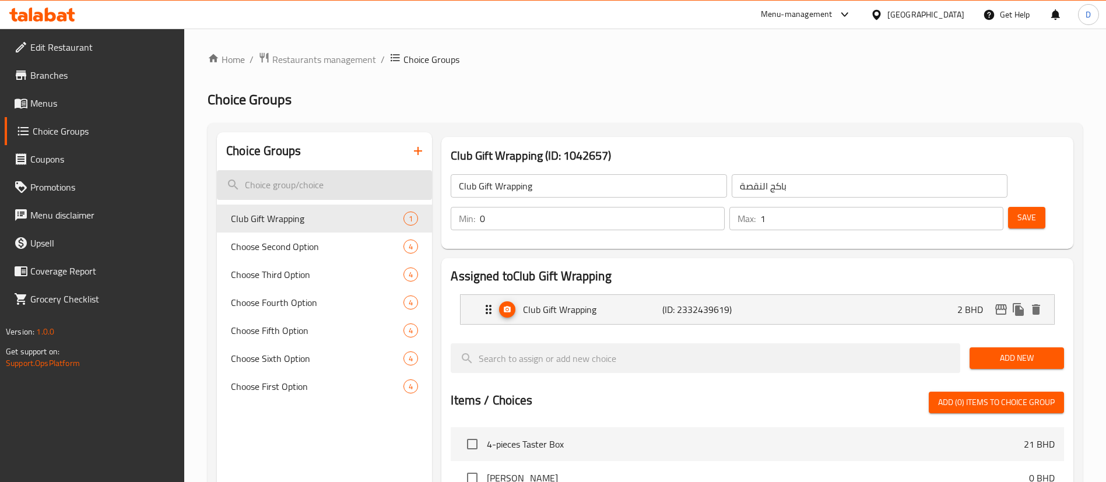
click at [341, 188] on input "search" at bounding box center [324, 185] width 215 height 30
type input "c"
click at [72, 78] on span "Branches" at bounding box center [102, 75] width 145 height 14
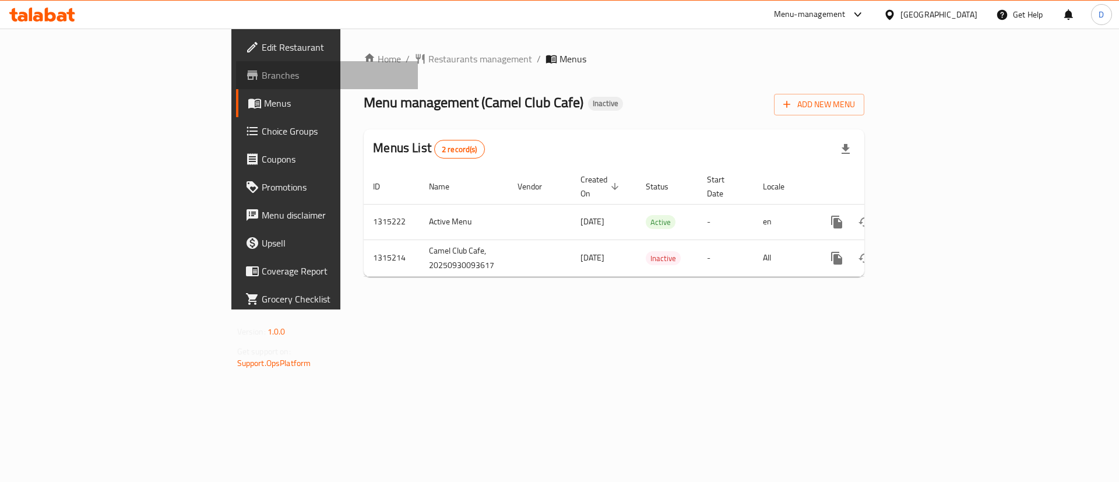
click at [262, 74] on span "Branches" at bounding box center [336, 75] width 148 height 14
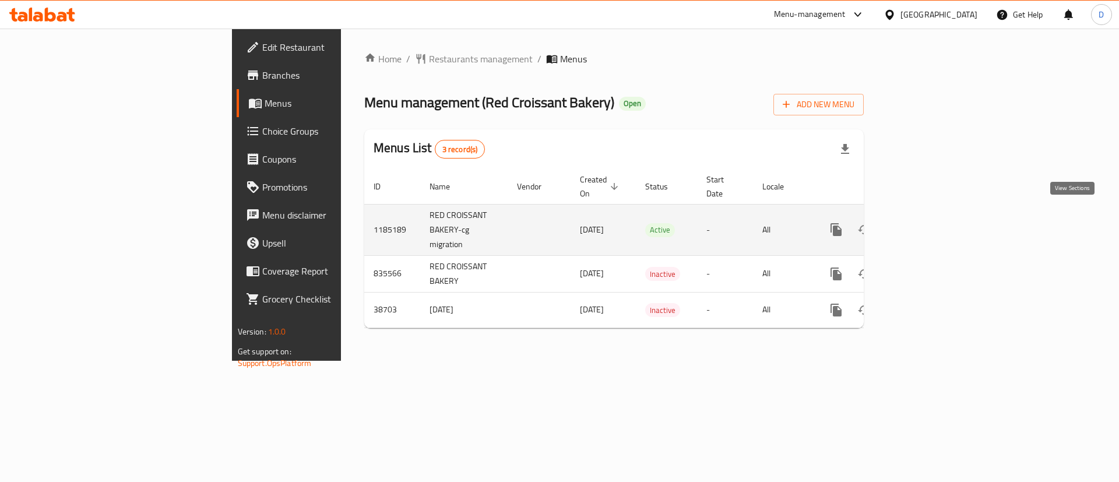
click at [926, 224] on icon "enhanced table" at bounding box center [920, 229] width 10 height 10
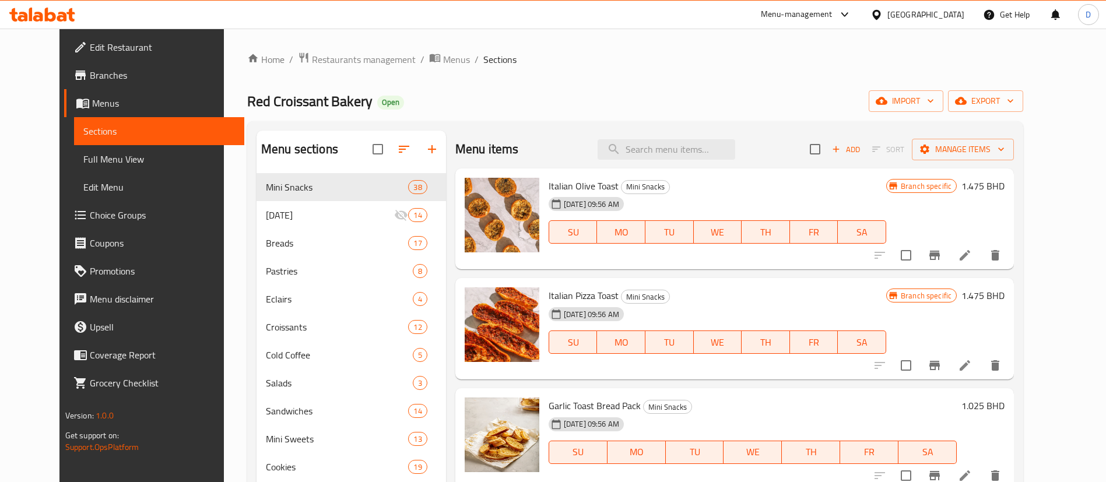
click at [90, 80] on span "Branches" at bounding box center [162, 75] width 145 height 14
